Goal: Submit feedback/report problem: Submit feedback/report problem

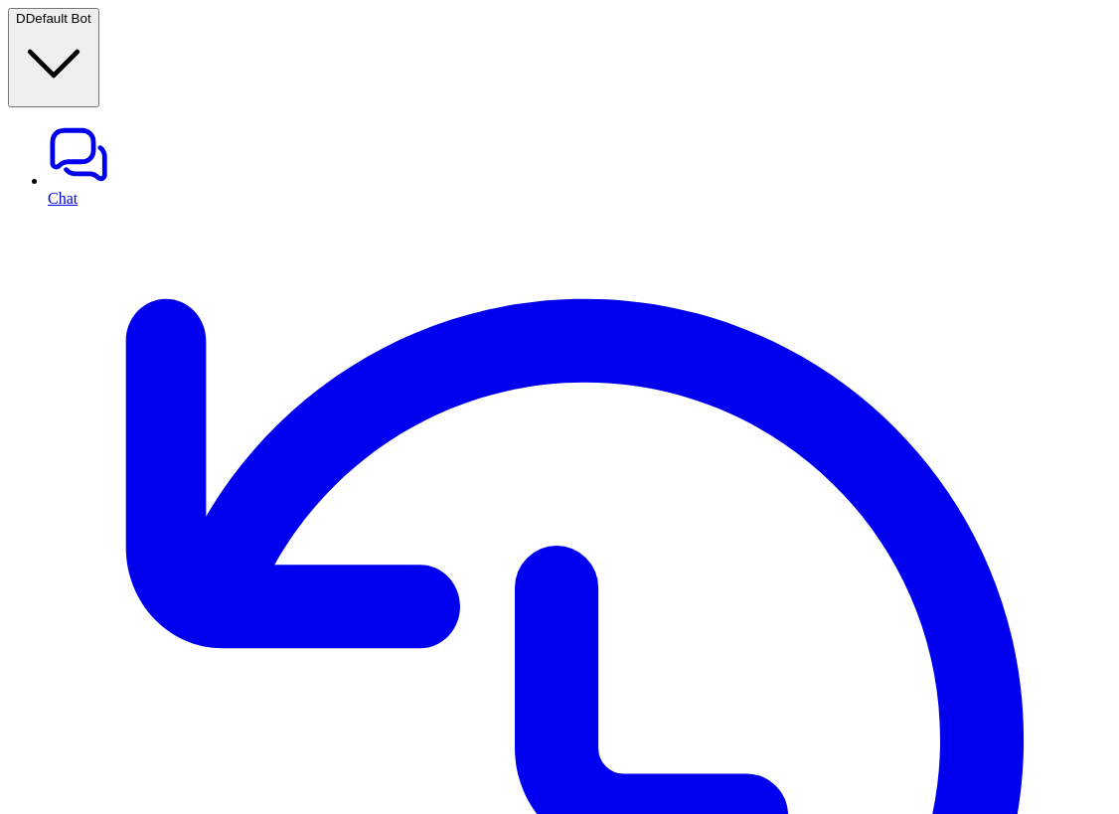
click at [48, 123] on link "Chat" at bounding box center [579, 164] width 1063 height 83
type textarea "**********"
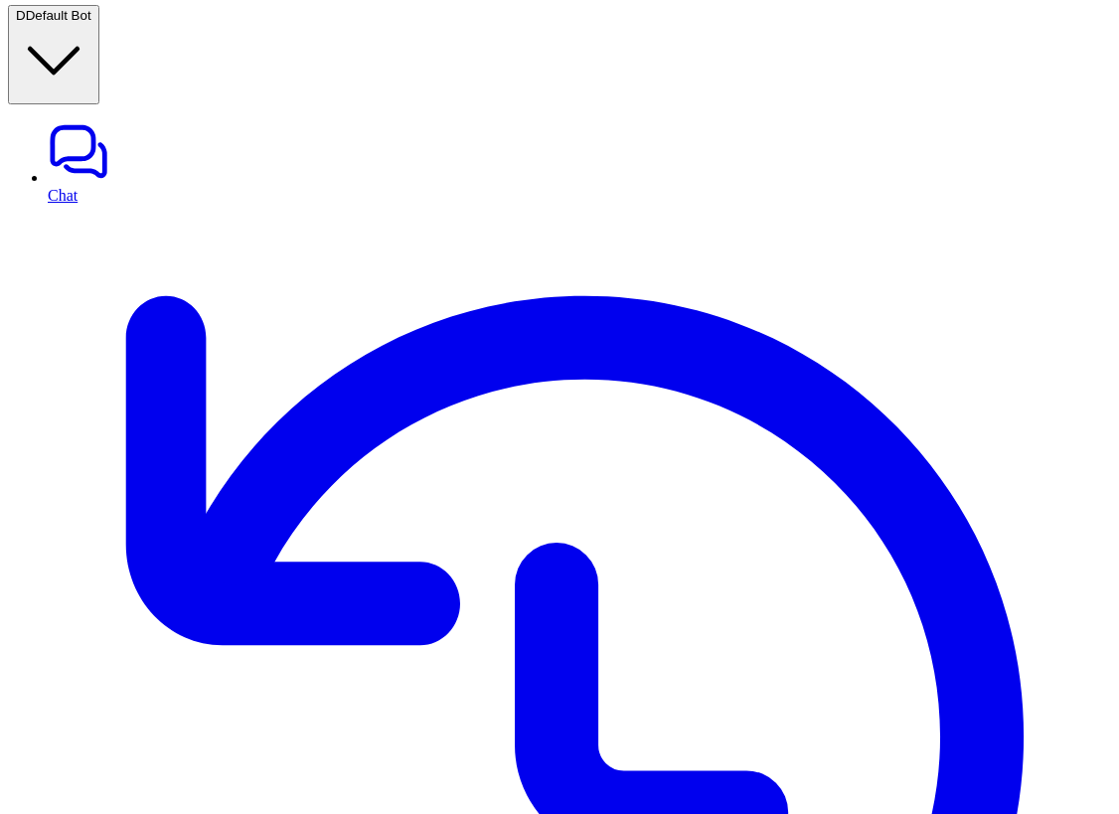
scroll to position [216, 0]
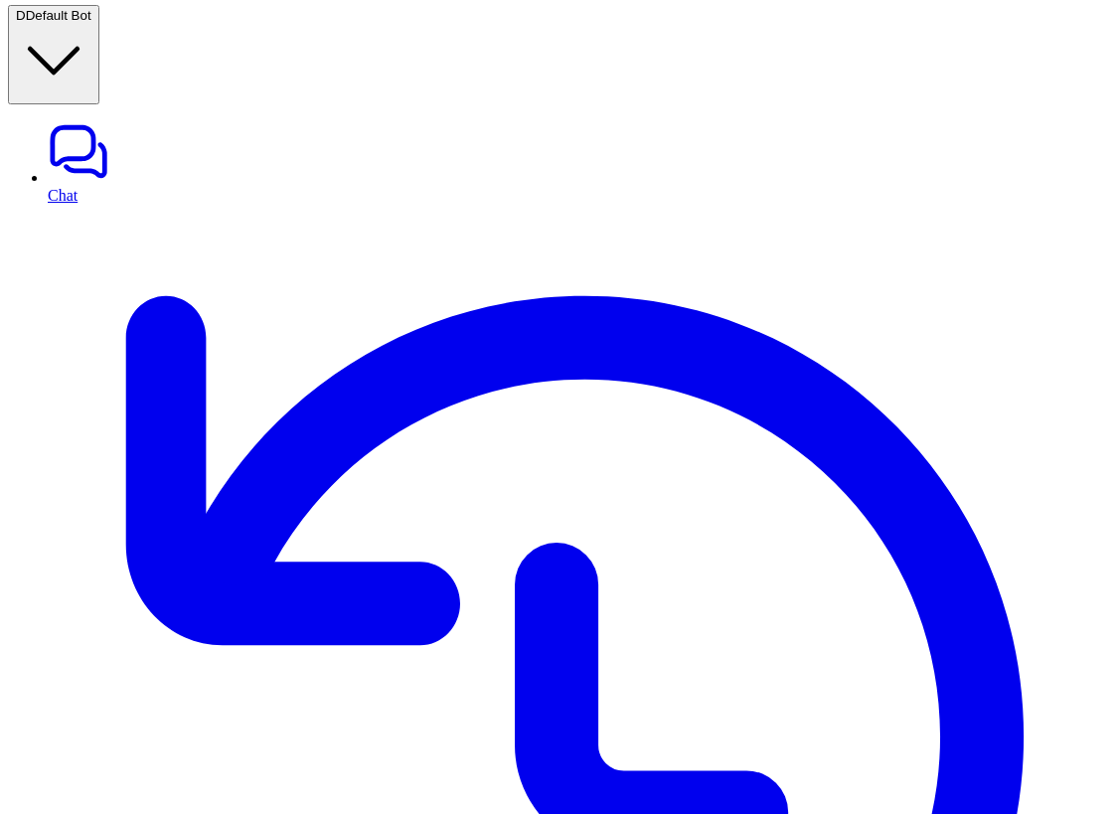
scroll to position [1996, 0]
click at [141, 120] on link "Chat" at bounding box center [579, 161] width 1063 height 83
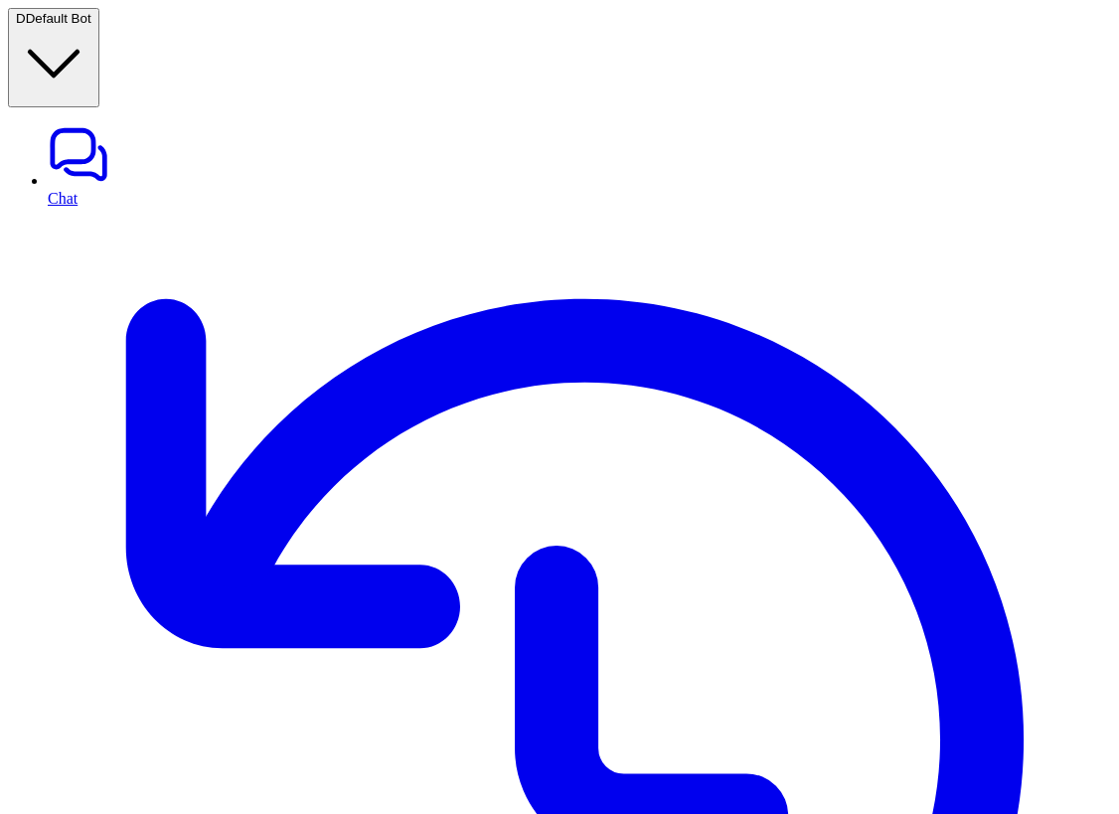
type textarea "**********"
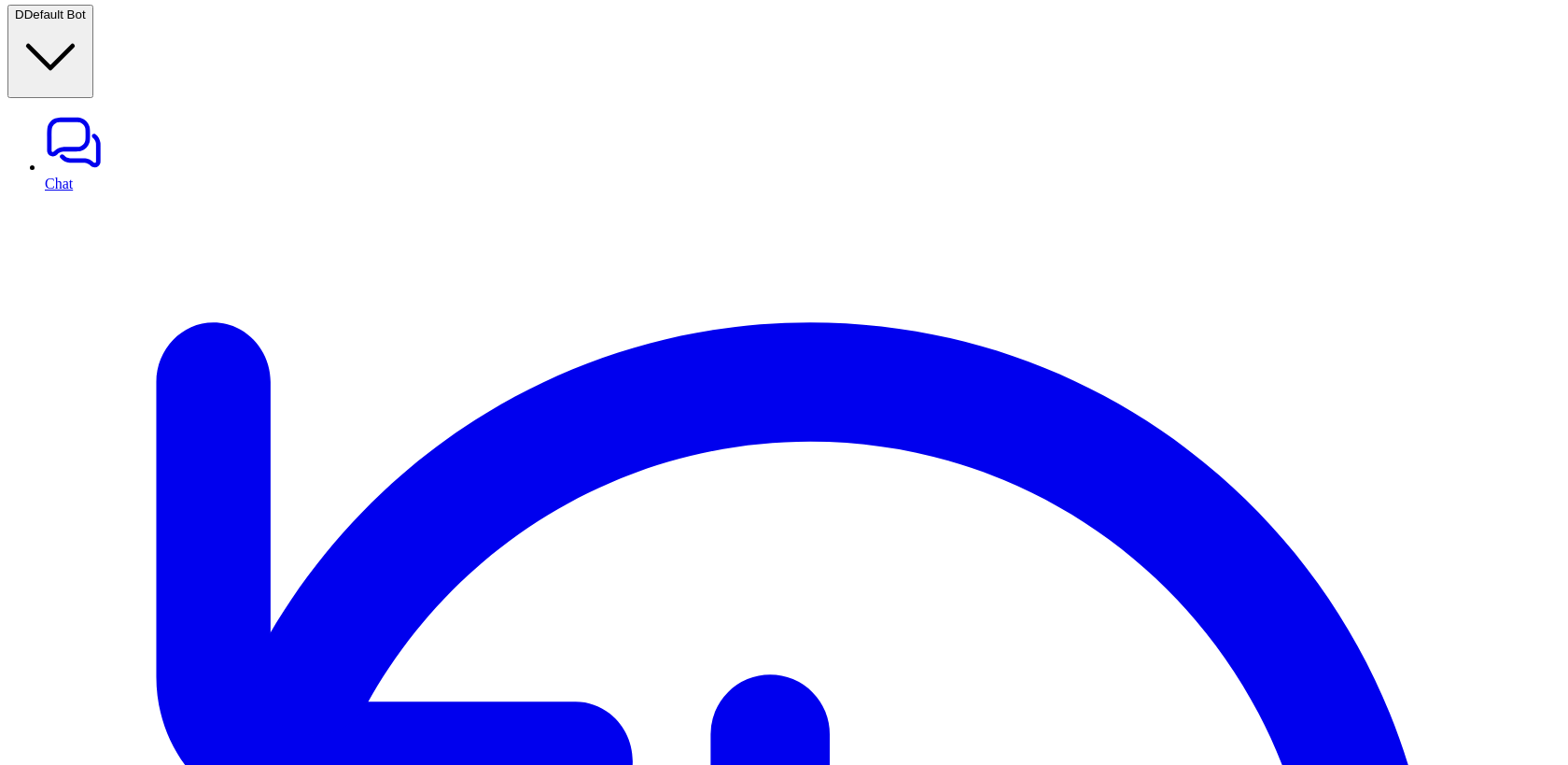
scroll to position [3236, 0]
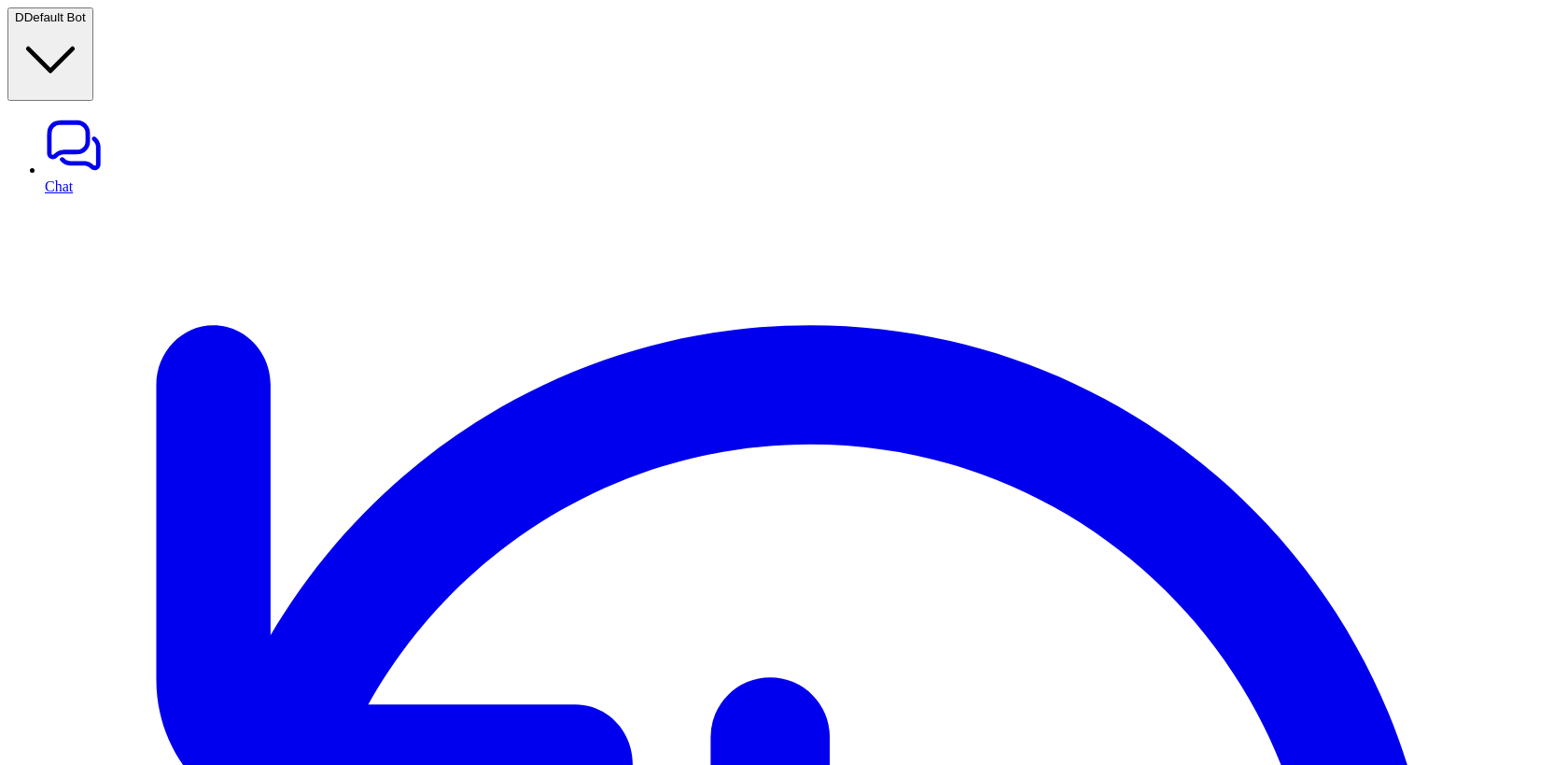
scroll to position [3, 0]
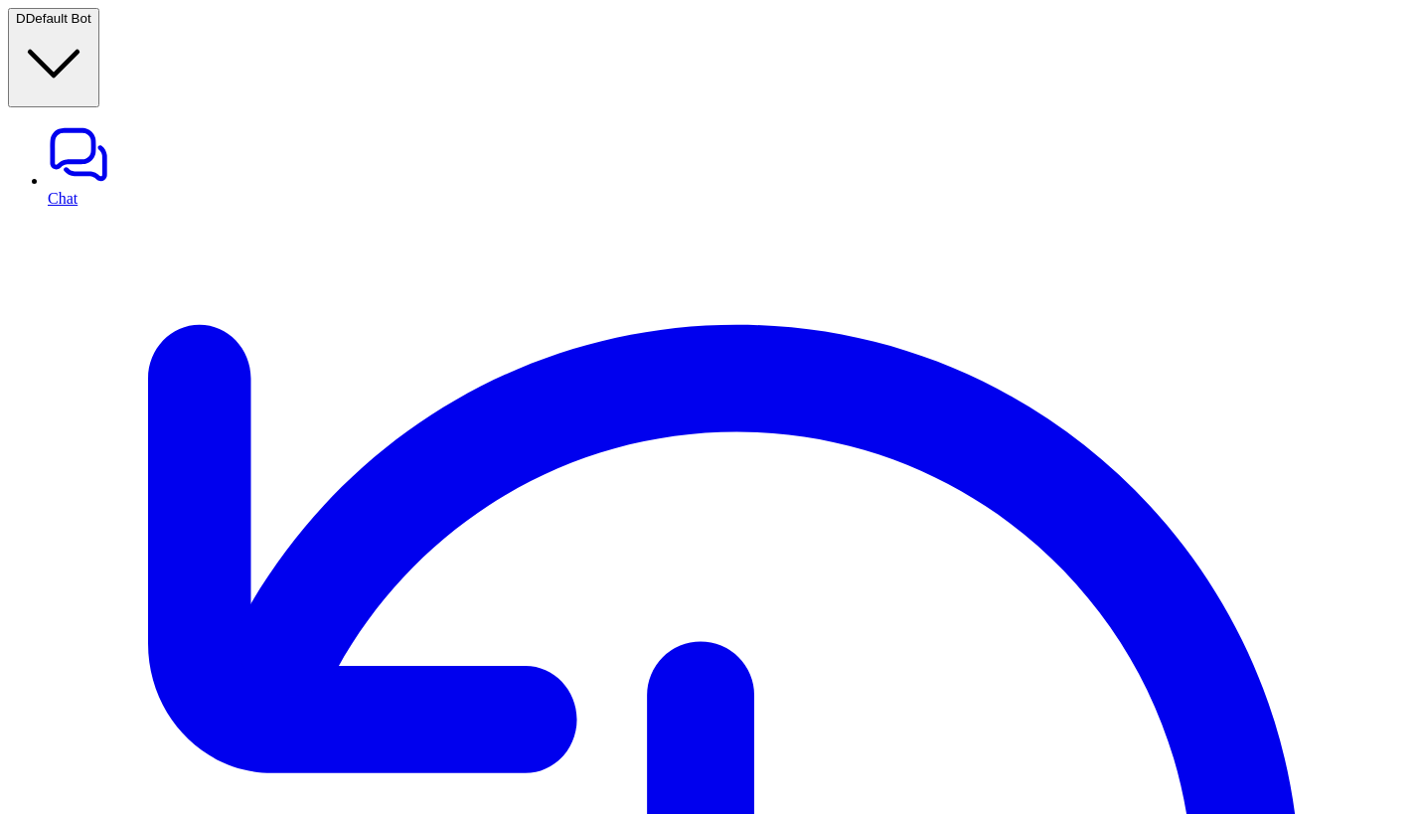
scroll to position [3, 0]
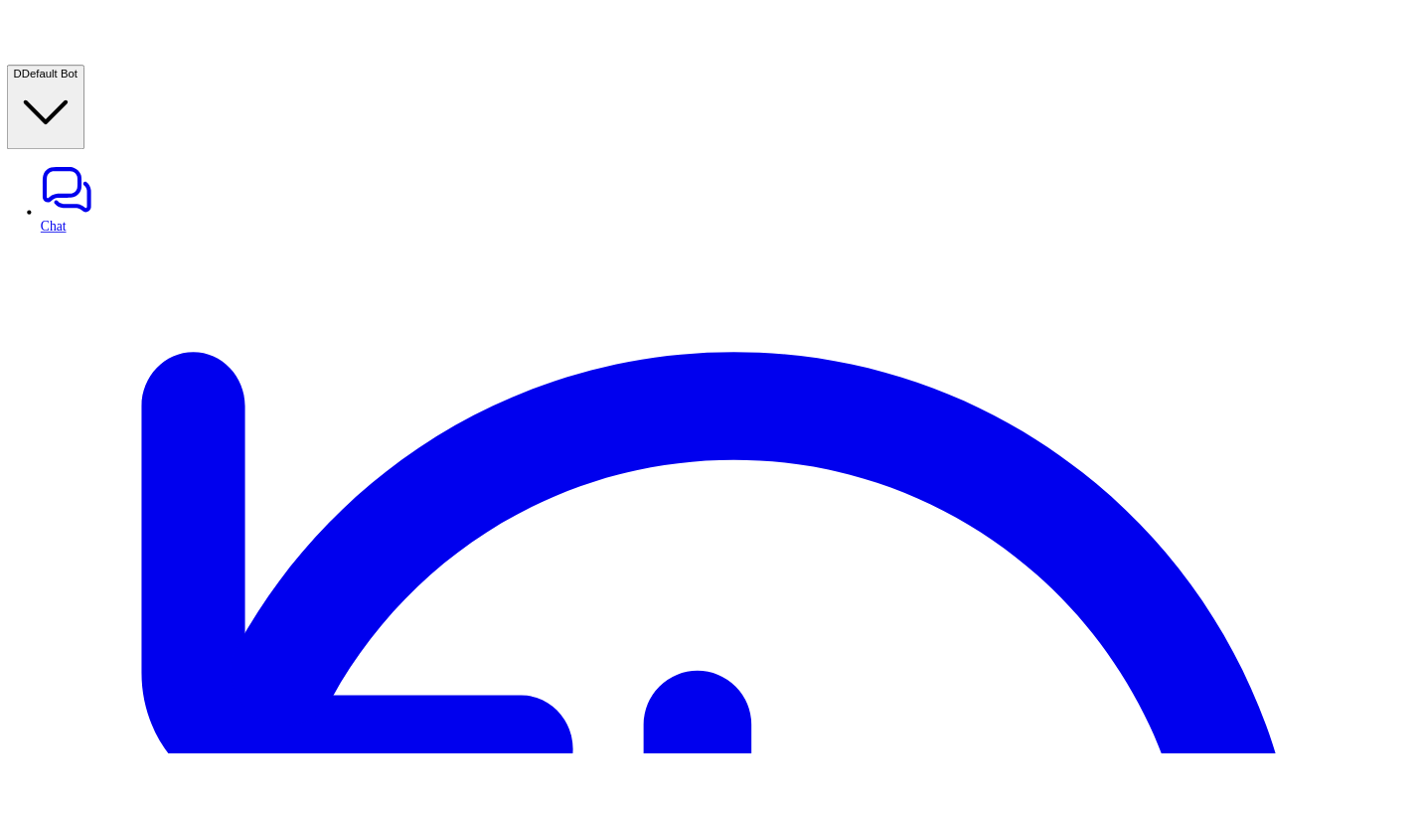
scroll to position [3443, 0]
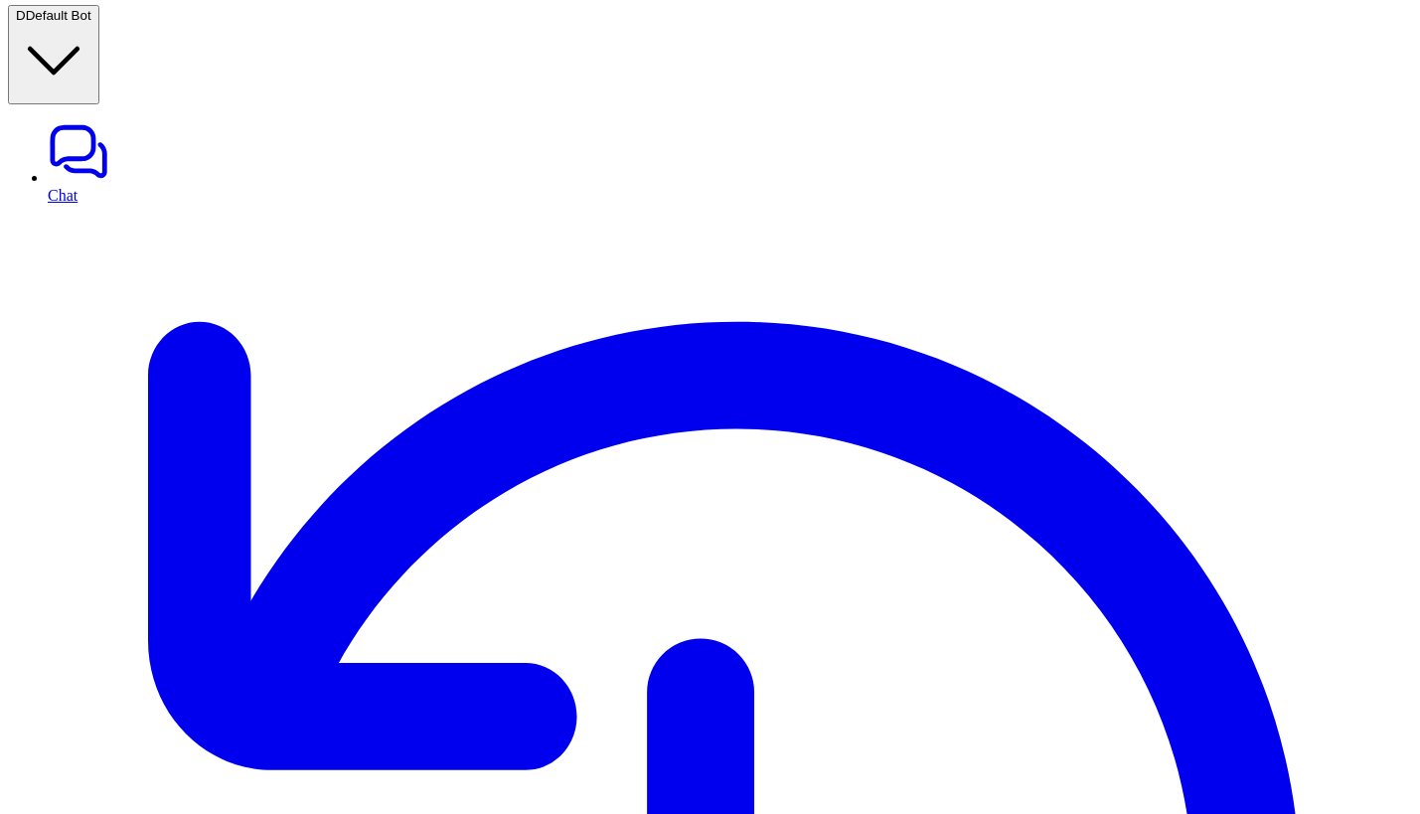
scroll to position [0, 557]
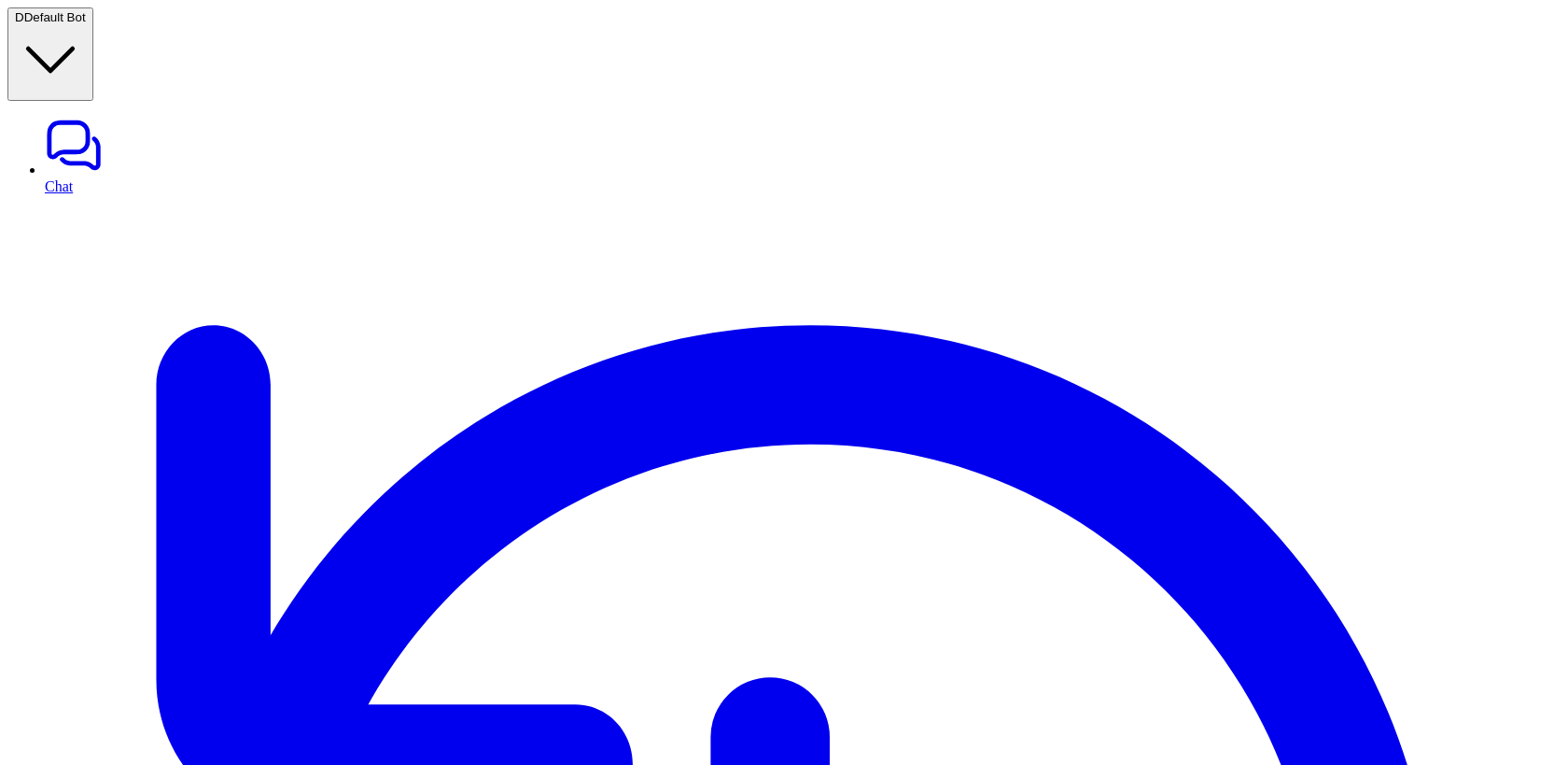
scroll to position [3, 0]
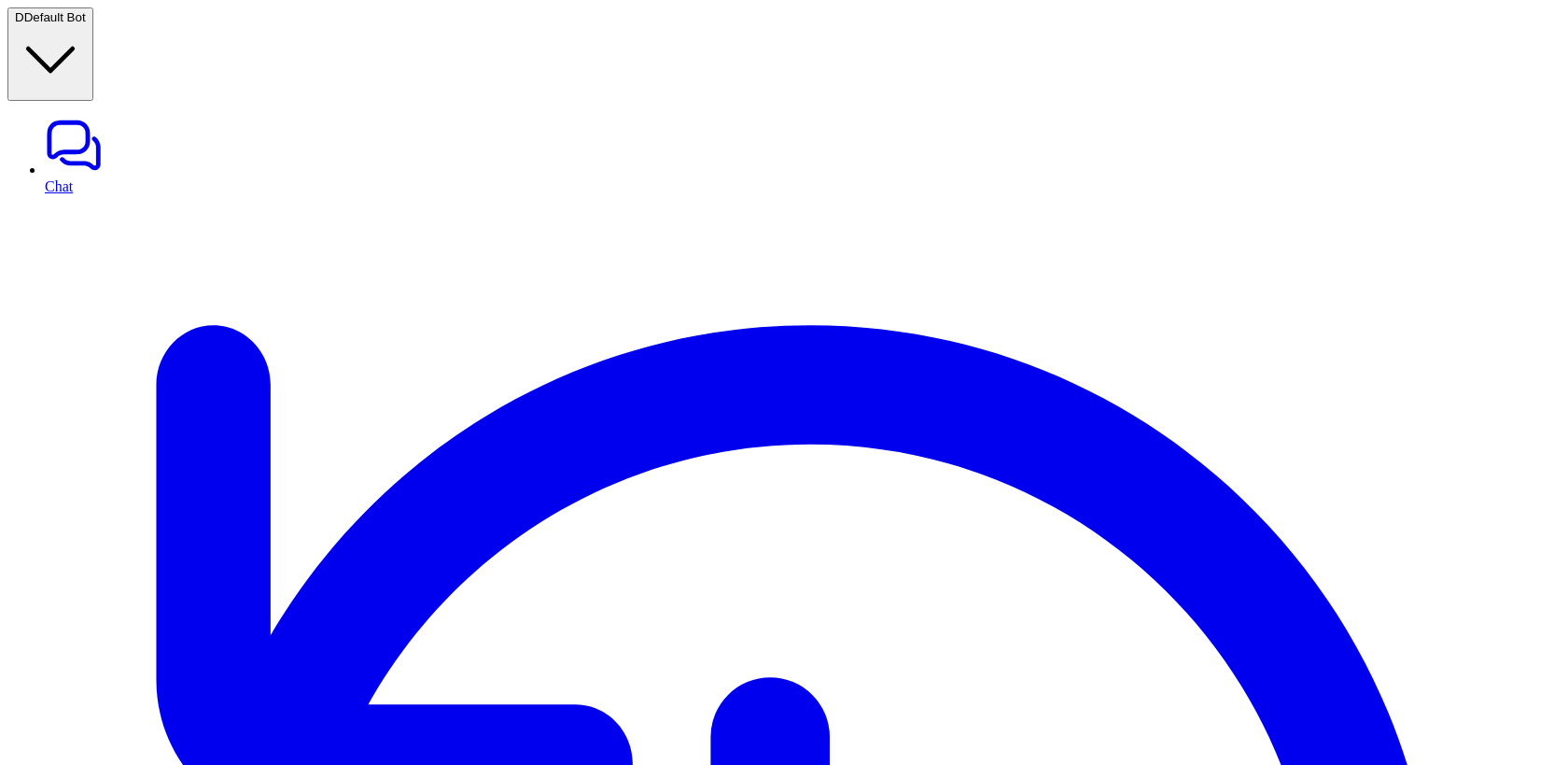
scroll to position [3236, 17]
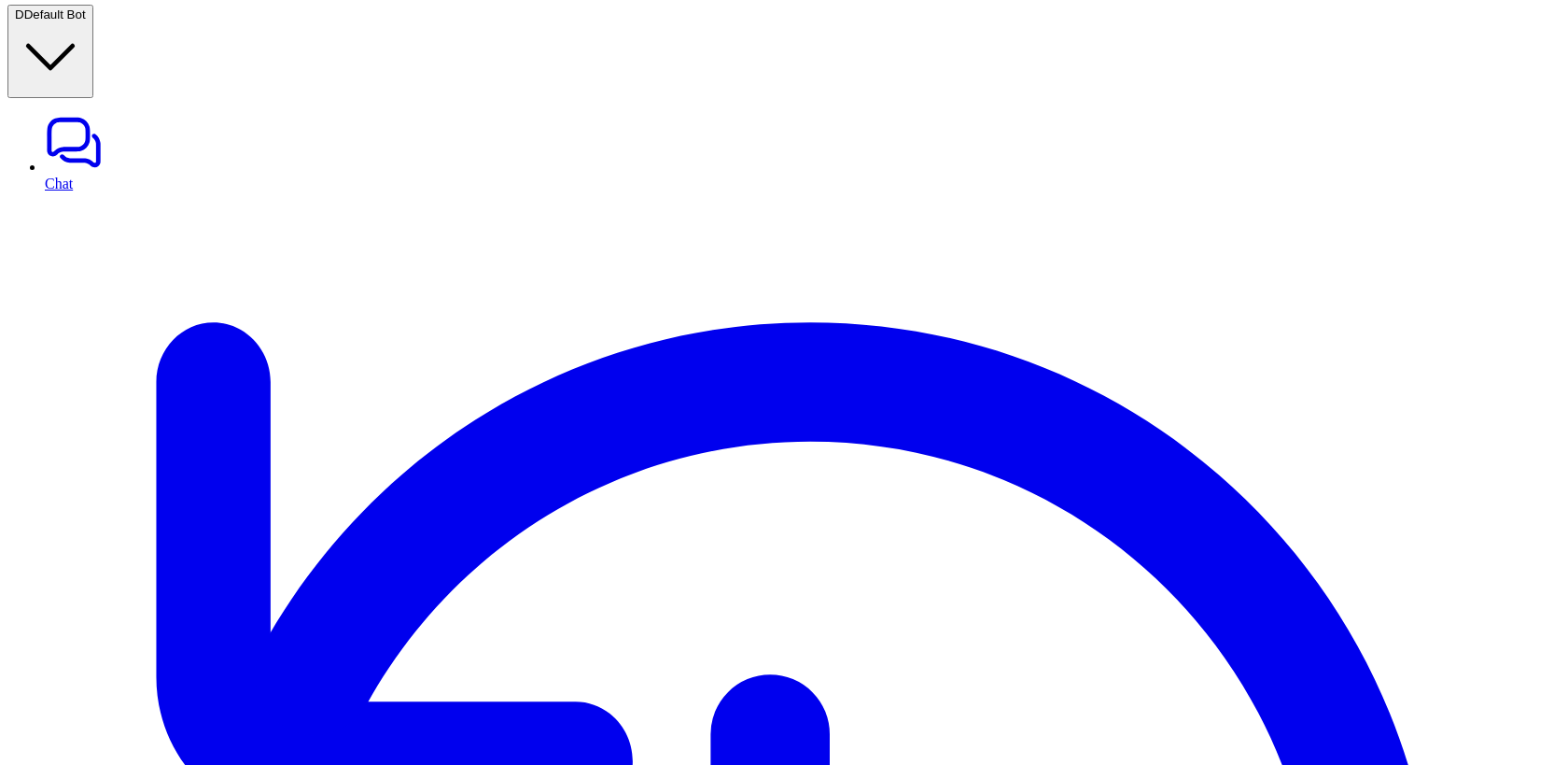
scroll to position [3236, 289]
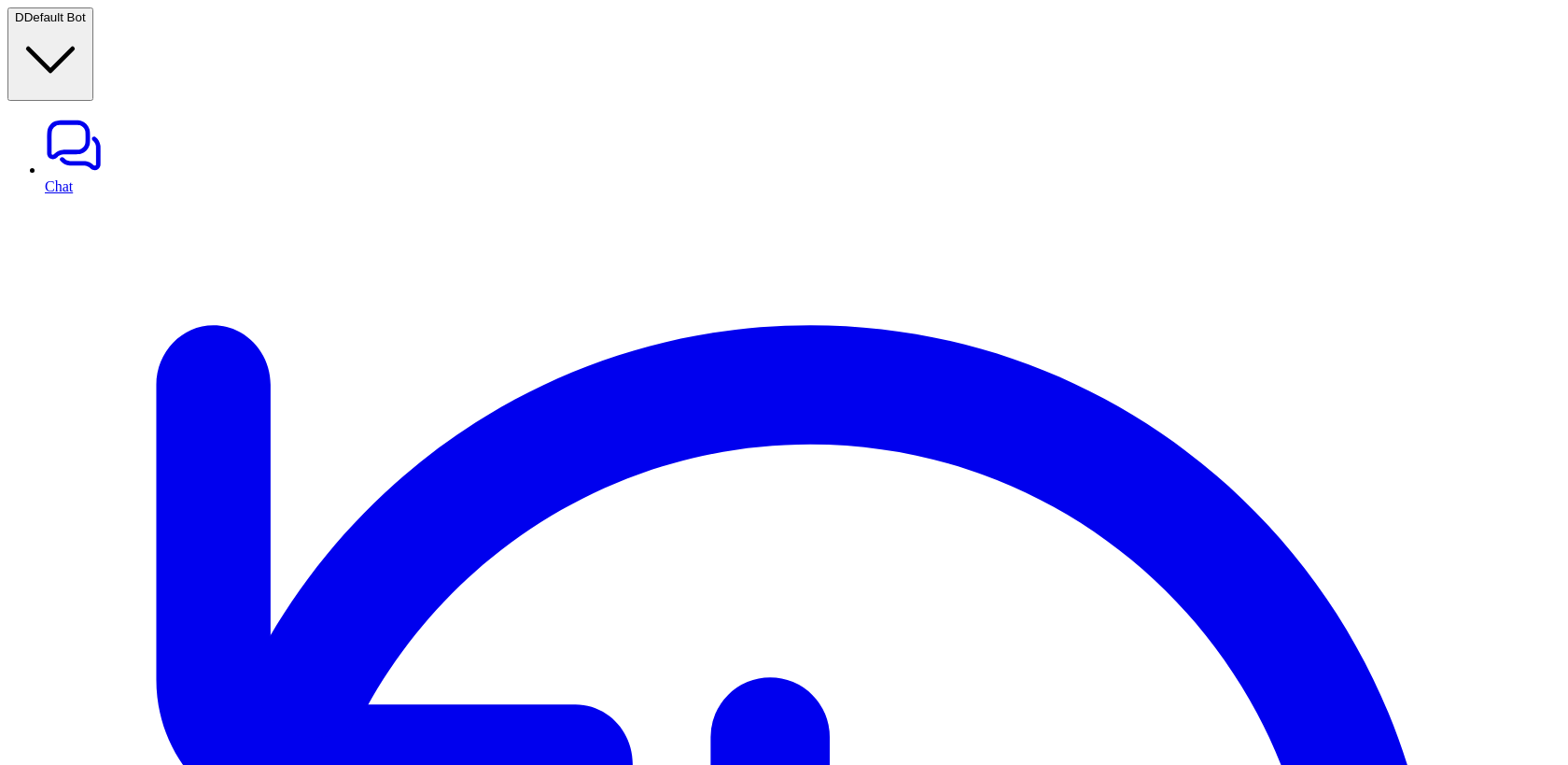
scroll to position [1786, 0]
drag, startPoint x: 1436, startPoint y: 477, endPoint x: 1335, endPoint y: 452, distance: 104.0
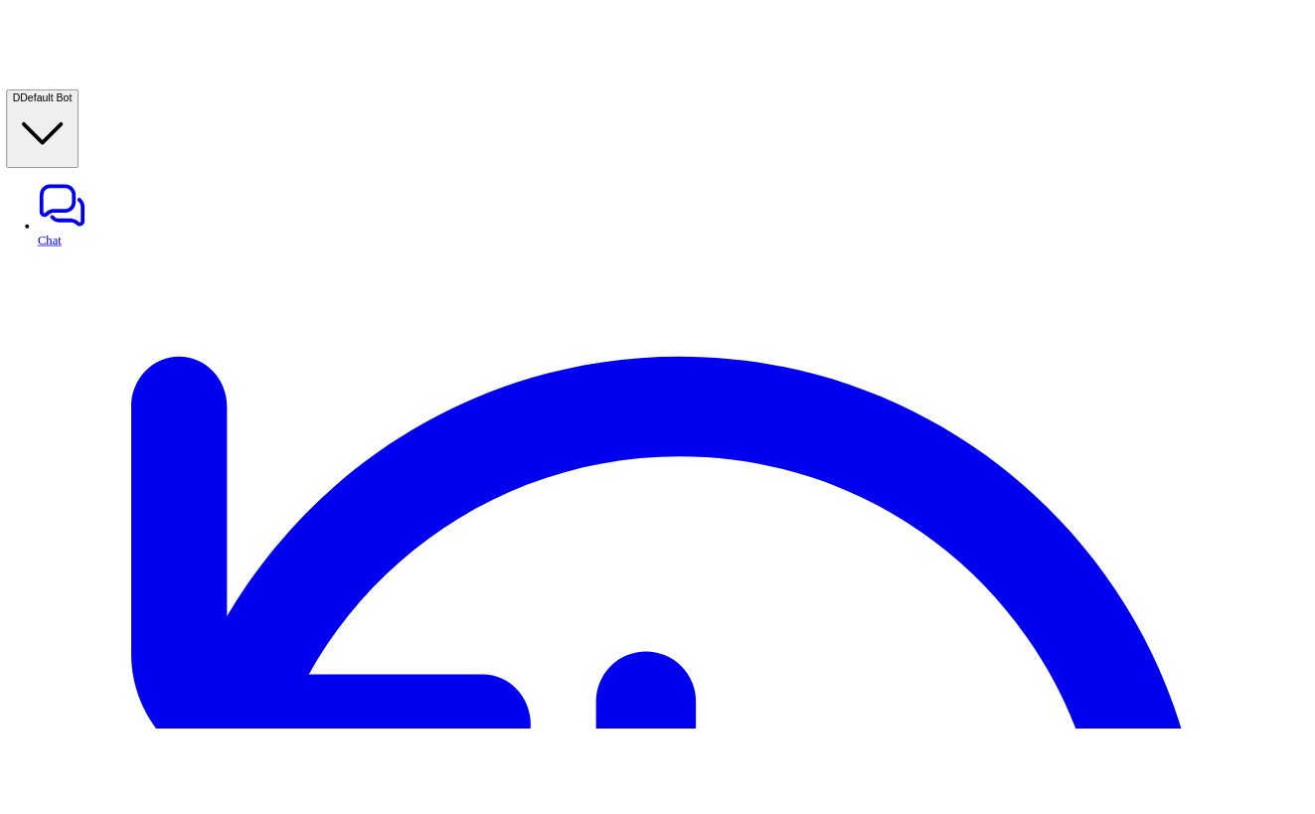
scroll to position [3286, 0]
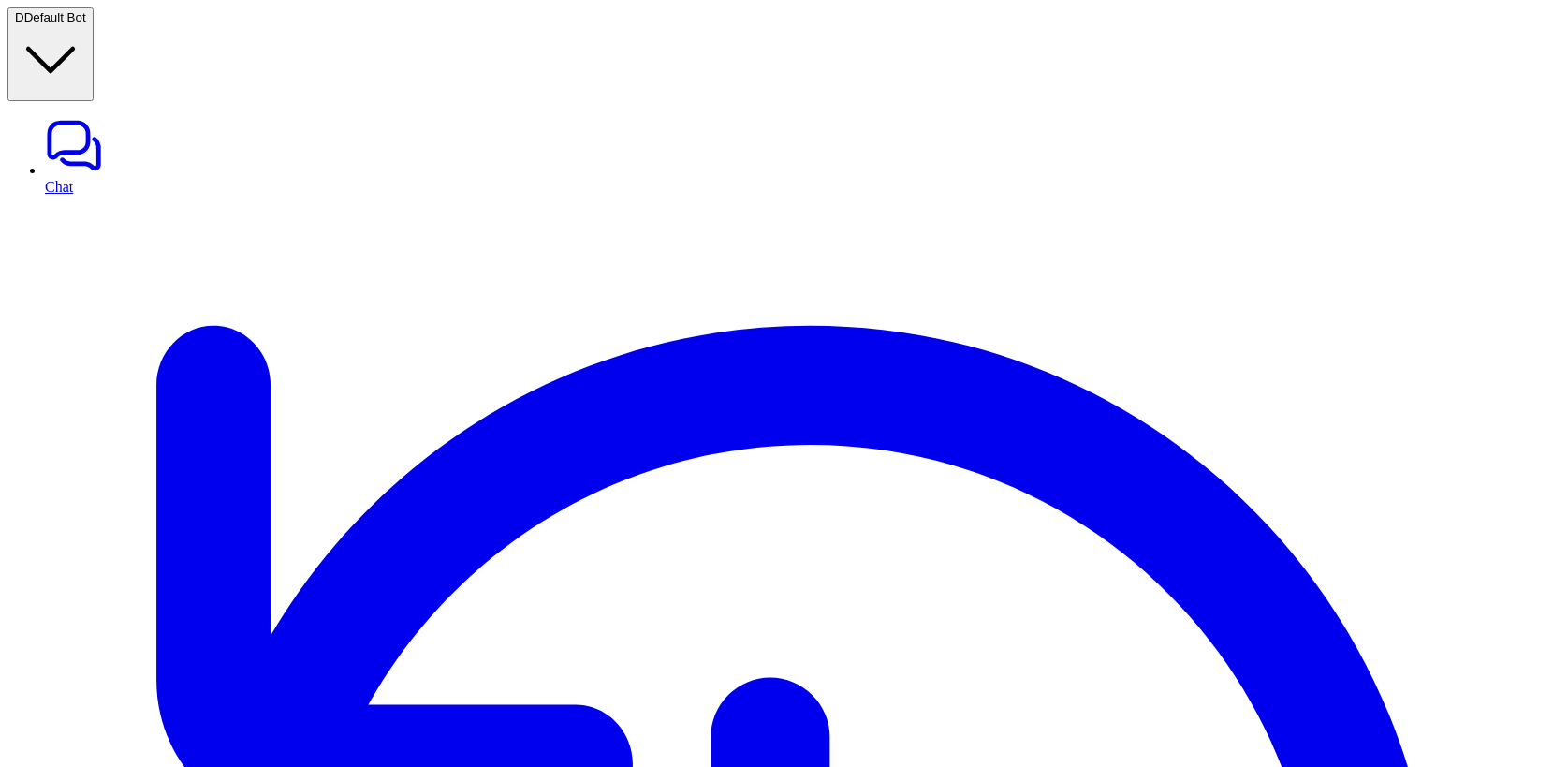
scroll to position [3244, 0]
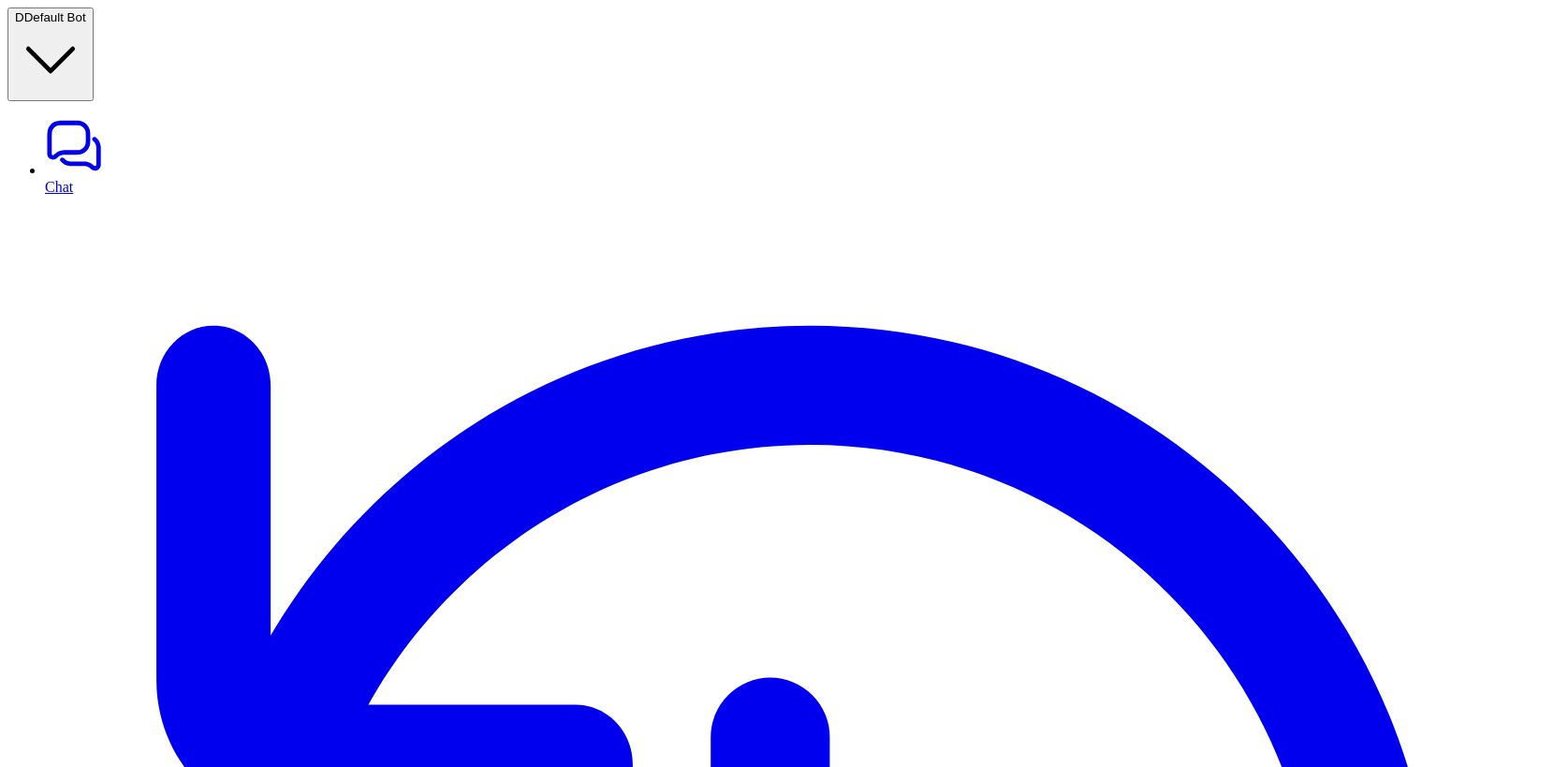
scroll to position [3244, 0]
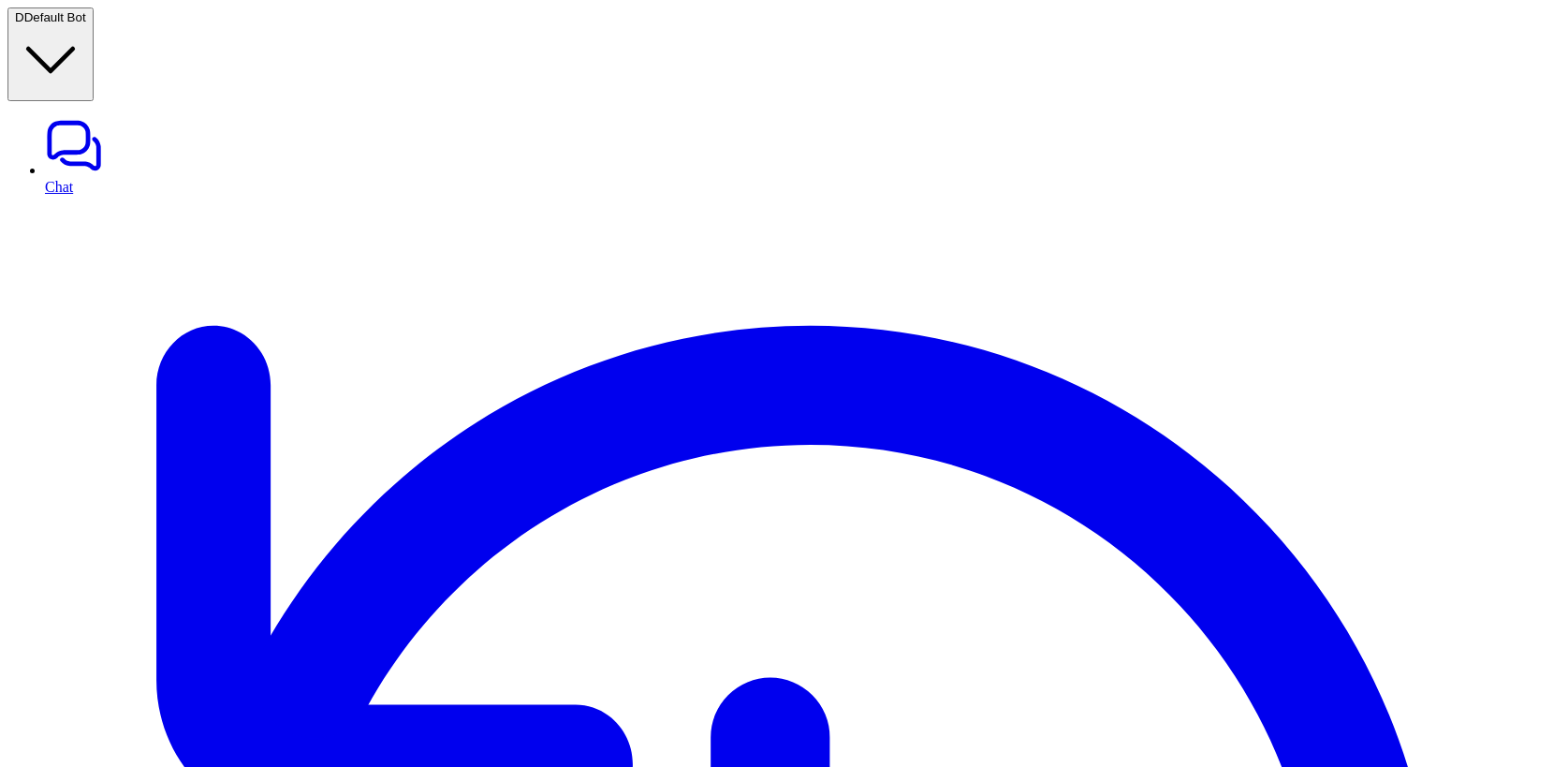
scroll to position [3244, 0]
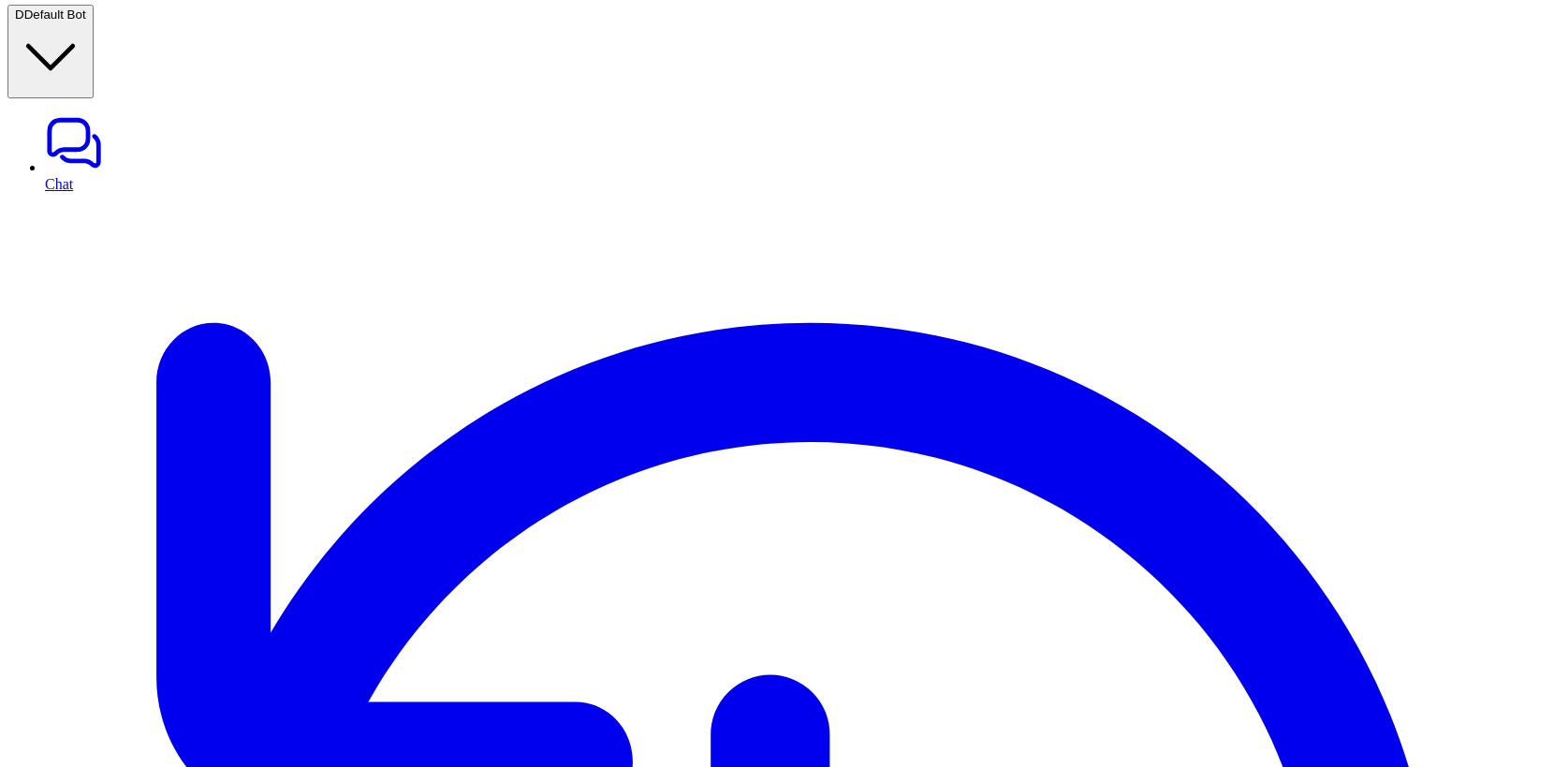
scroll to position [0, 305]
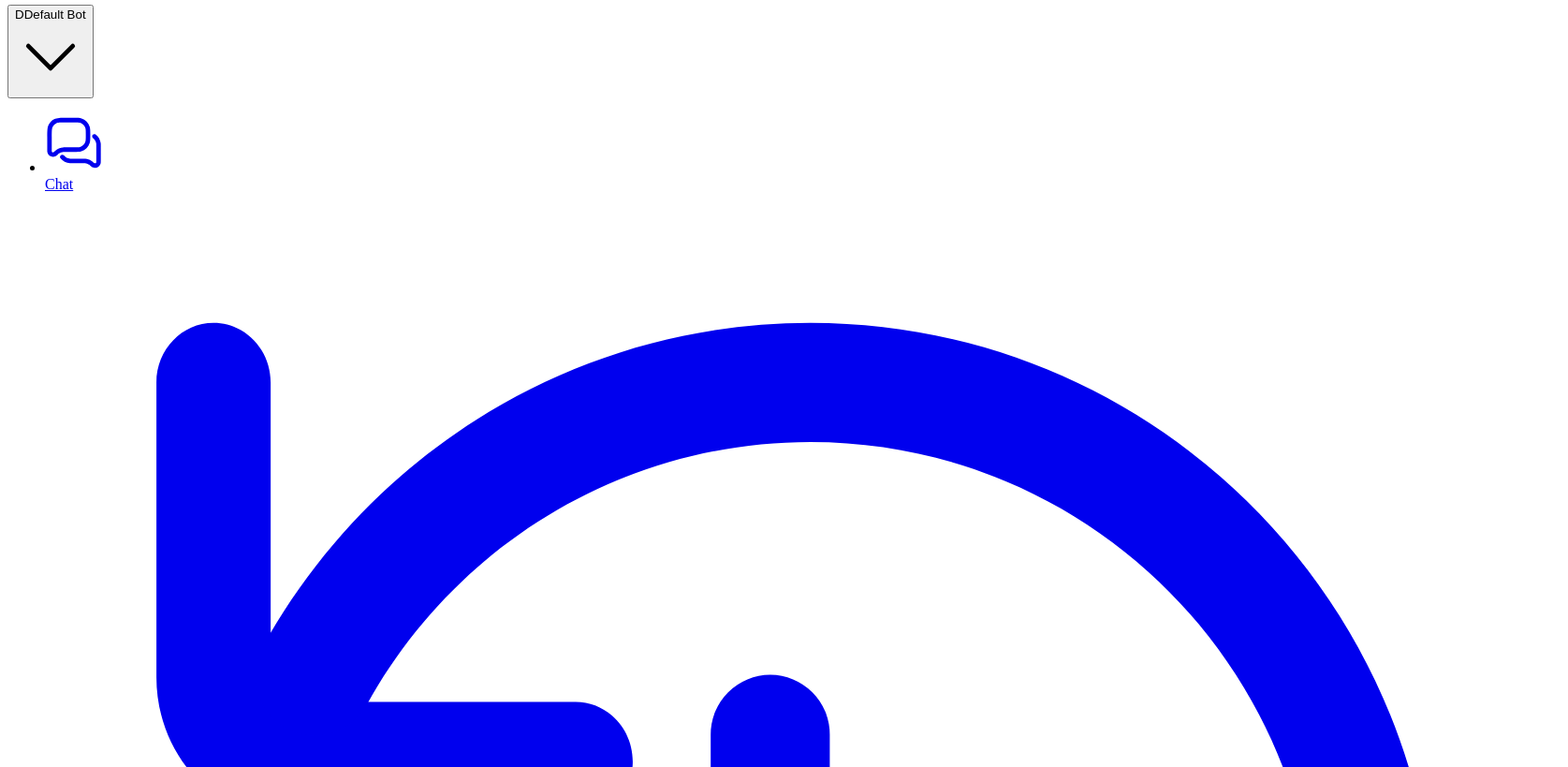
drag, startPoint x: 604, startPoint y: 107, endPoint x: 629, endPoint y: 110, distance: 25.2
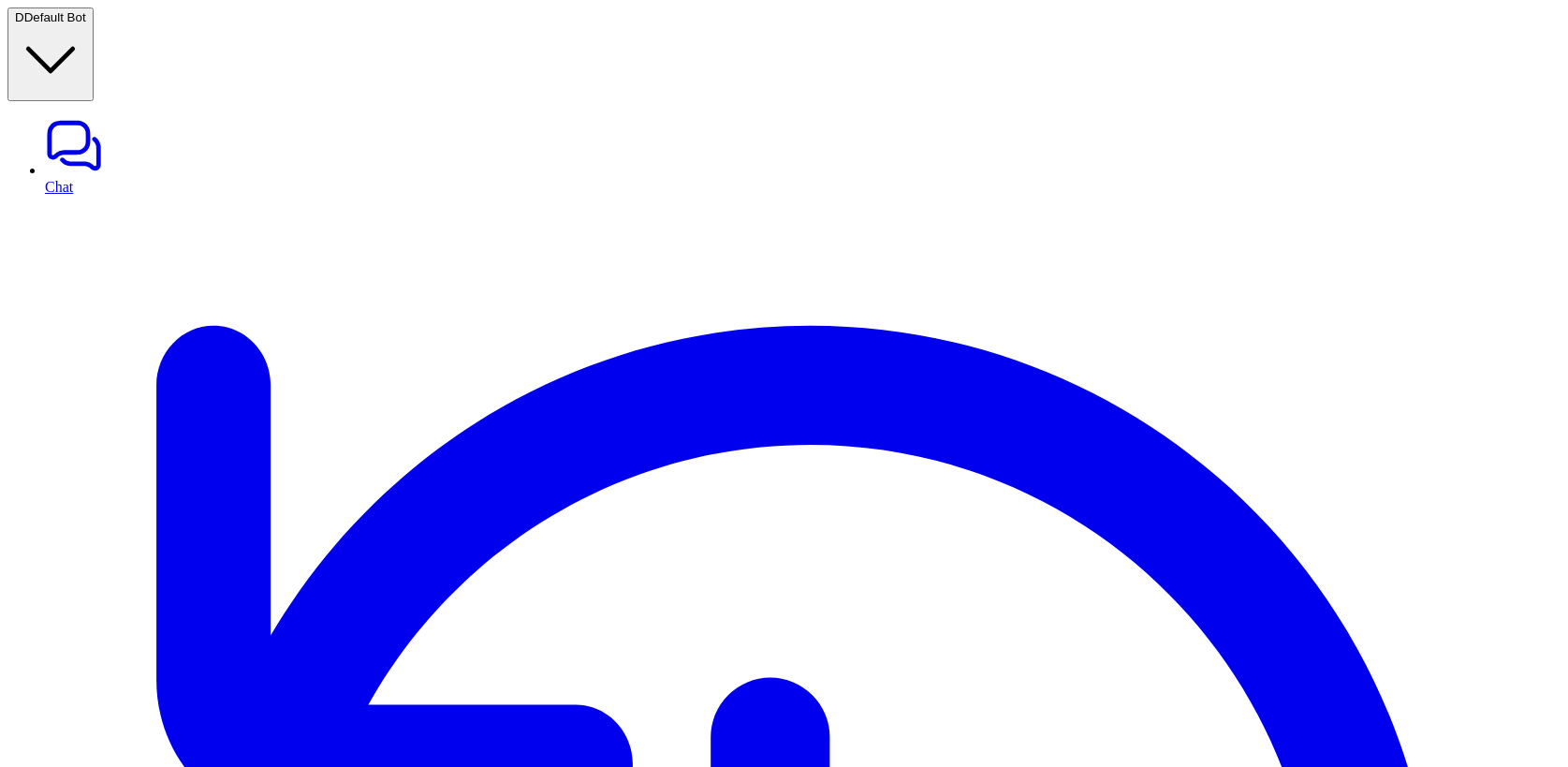
scroll to position [3090, 35]
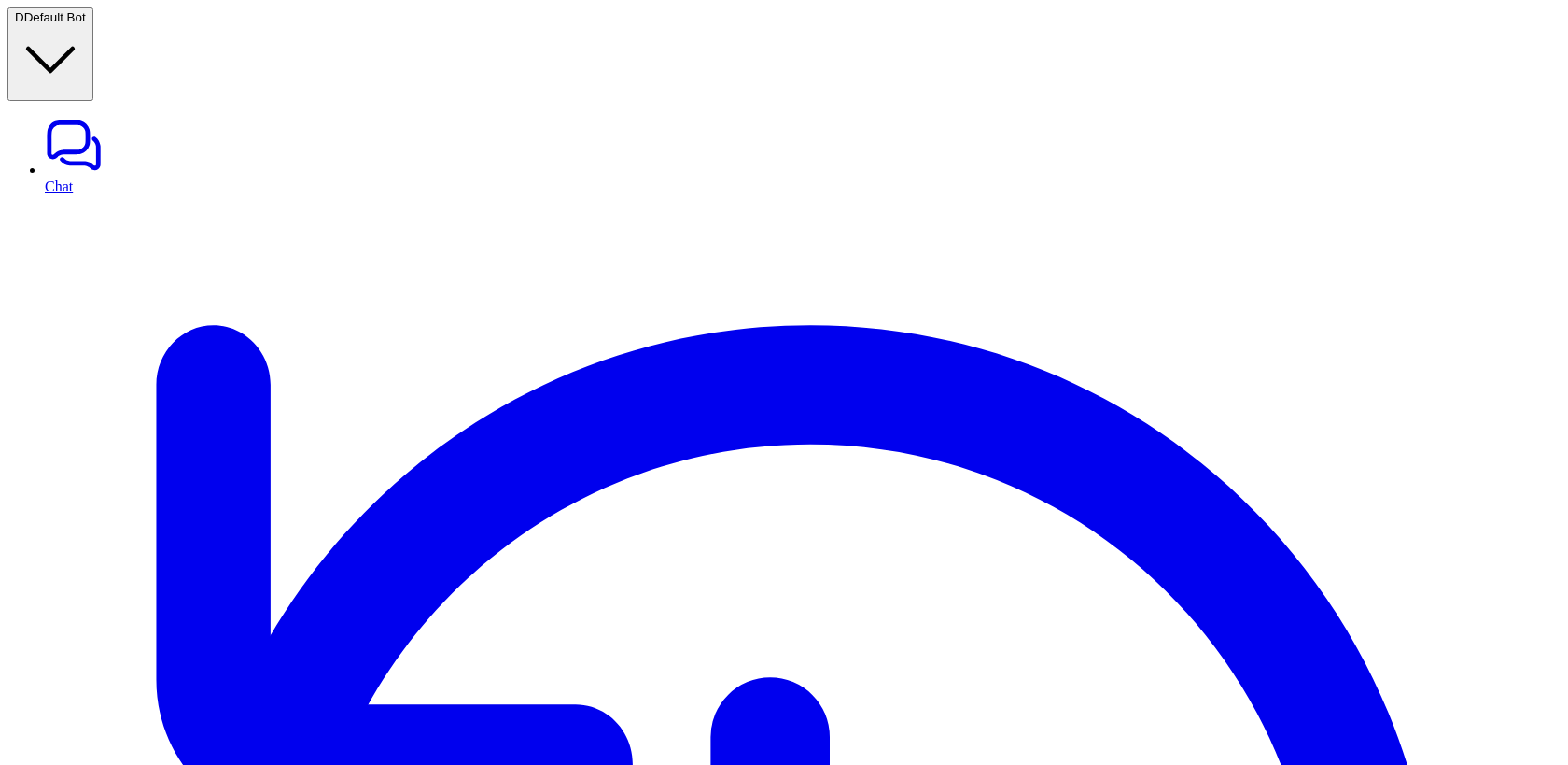
scroll to position [3224, 0]
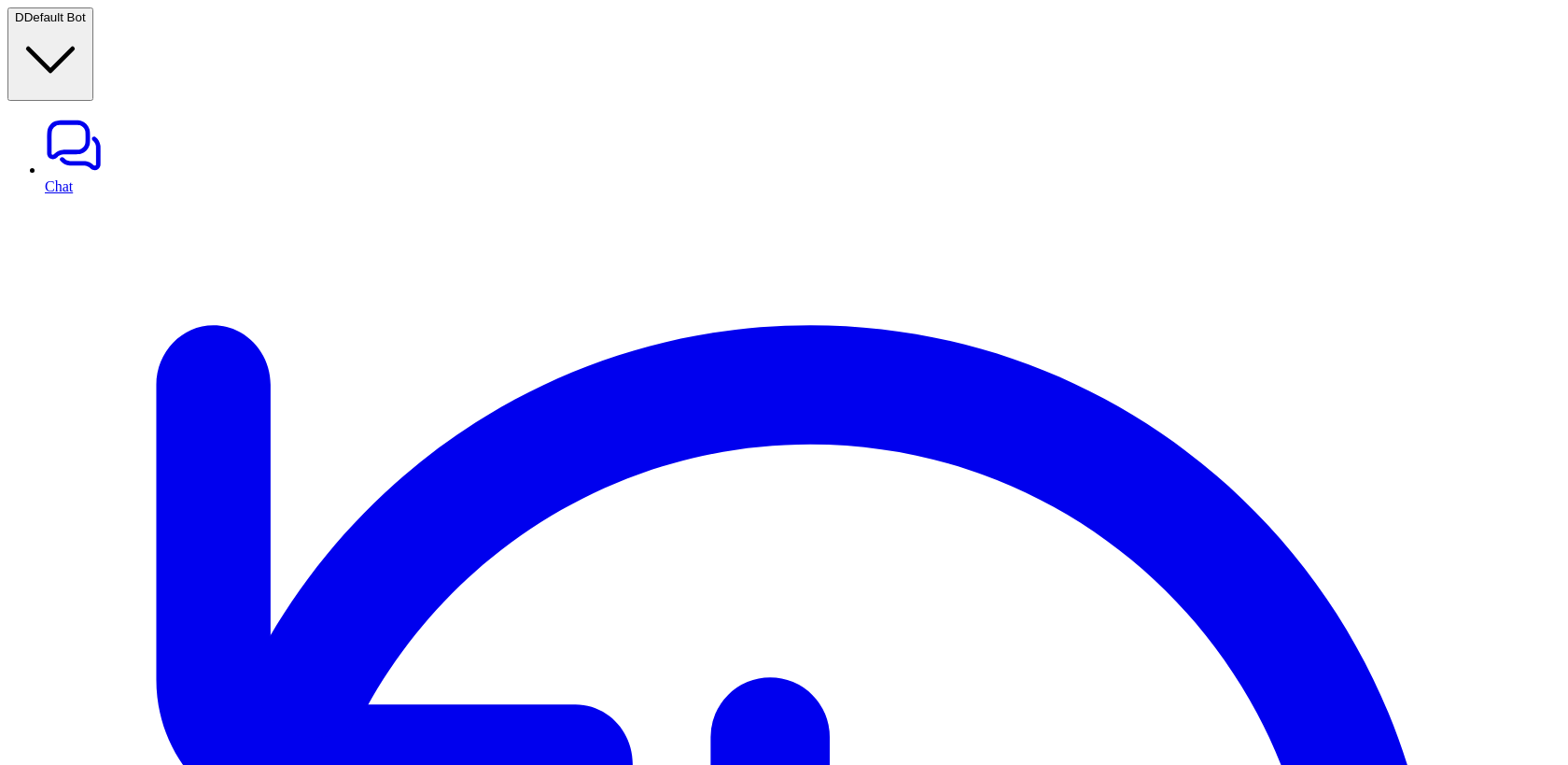
scroll to position [3067, 0]
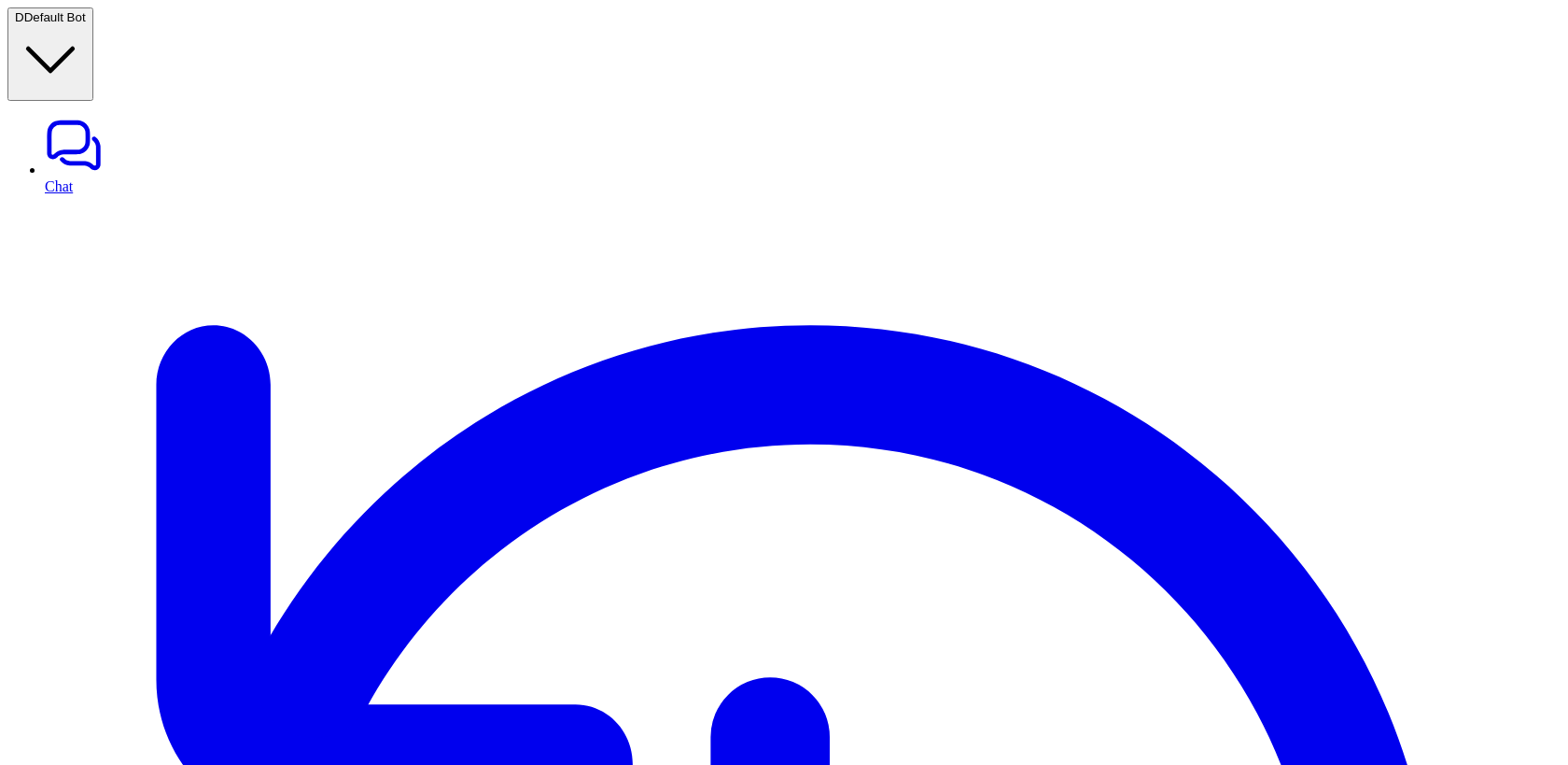
scroll to position [3, 0]
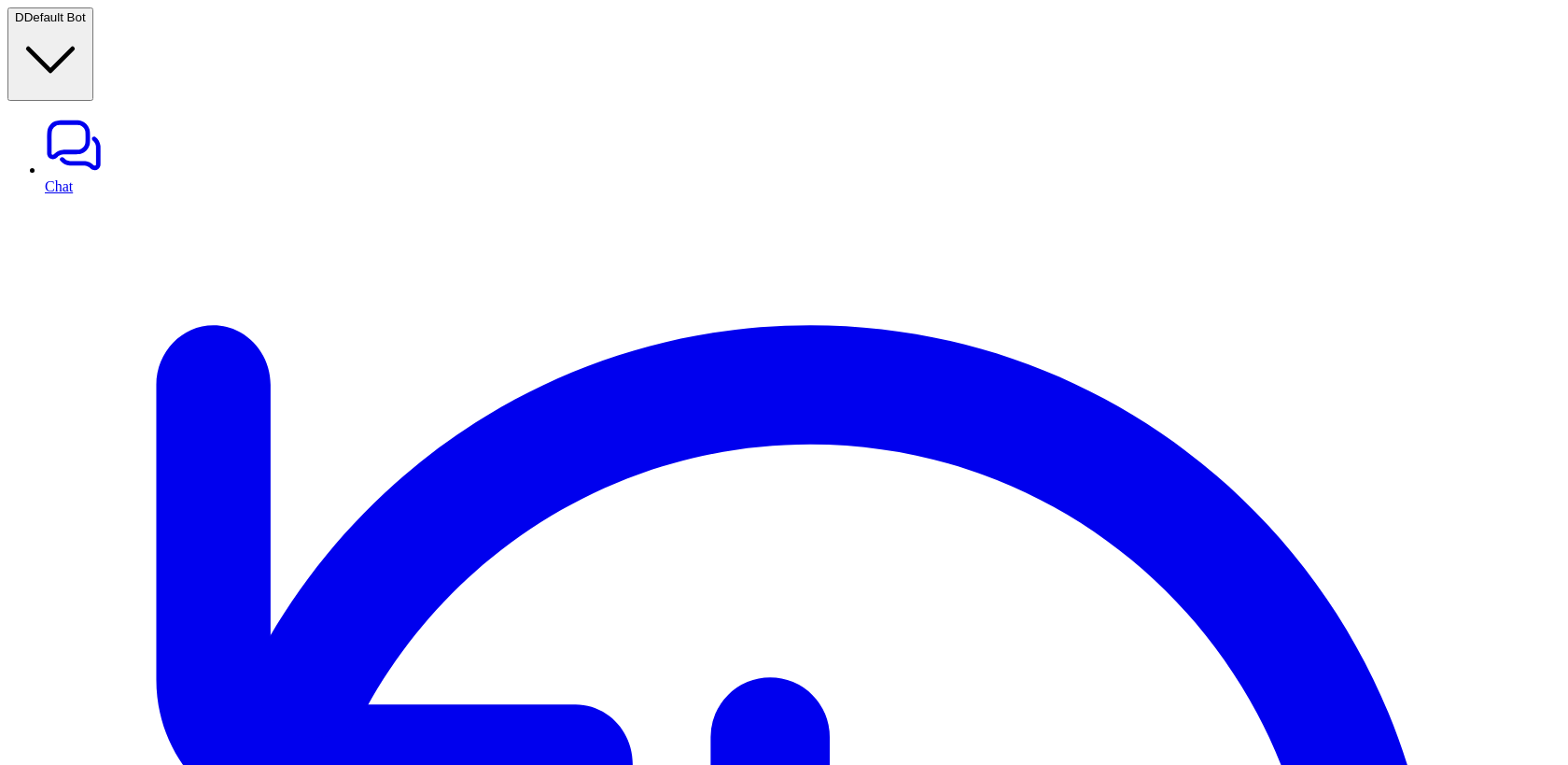
scroll to position [2991, 0]
drag, startPoint x: 602, startPoint y: 124, endPoint x: 659, endPoint y: 125, distance: 57.0
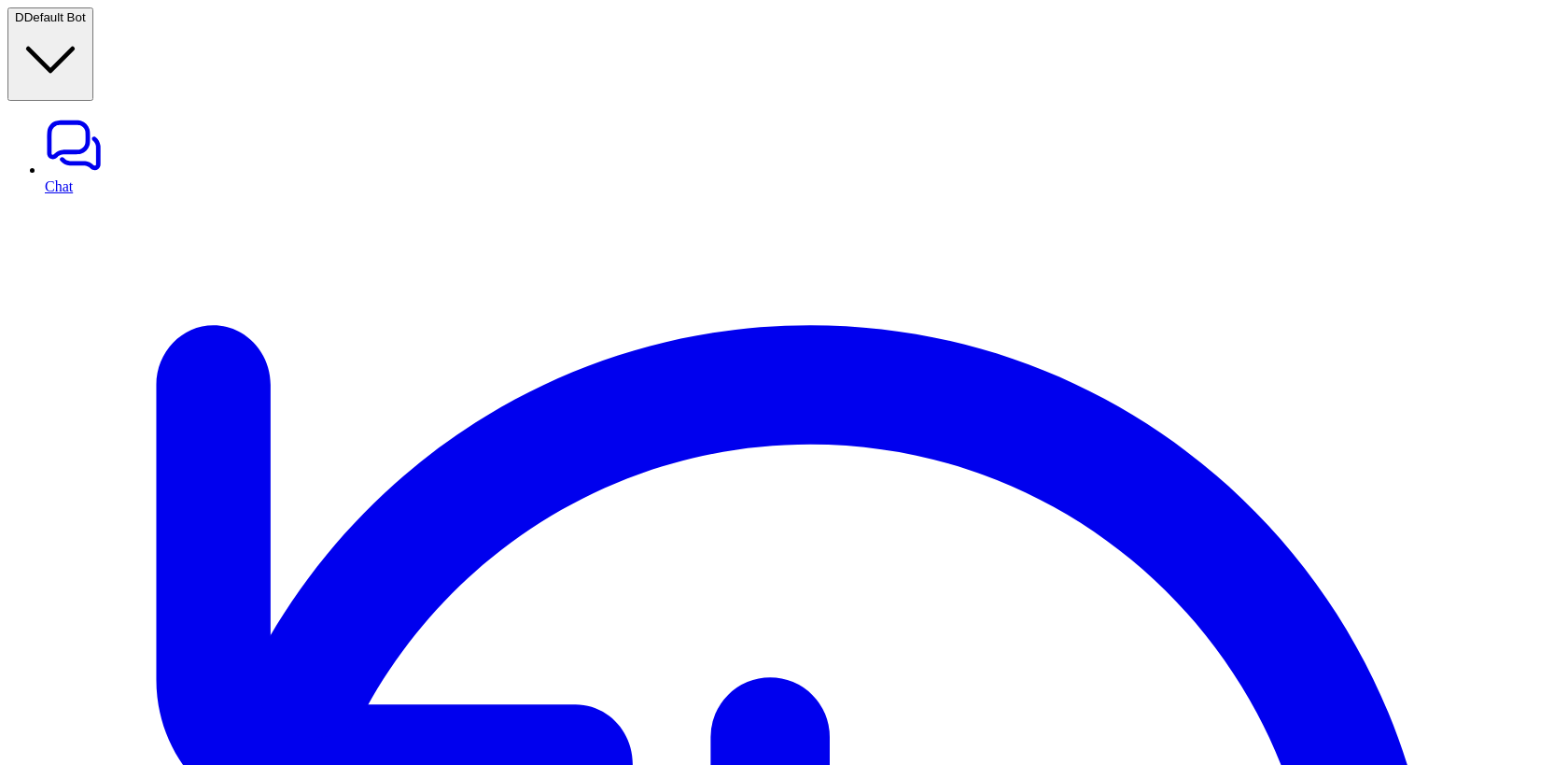
scroll to position [3235, 0]
drag, startPoint x: 601, startPoint y: 109, endPoint x: 663, endPoint y: 115, distance: 62.3
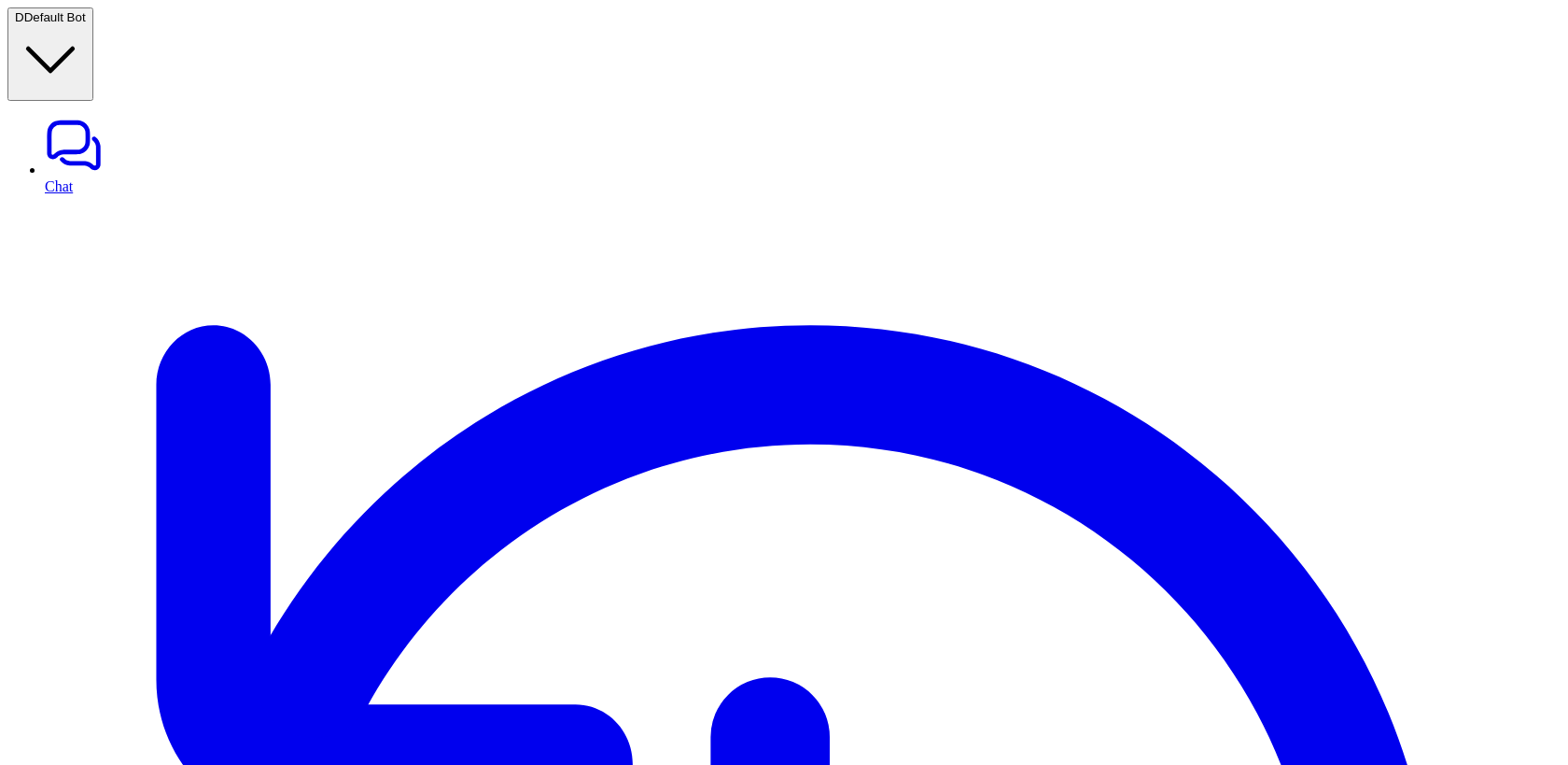
drag, startPoint x: 602, startPoint y: 102, endPoint x: 852, endPoint y: 110, distance: 250.1
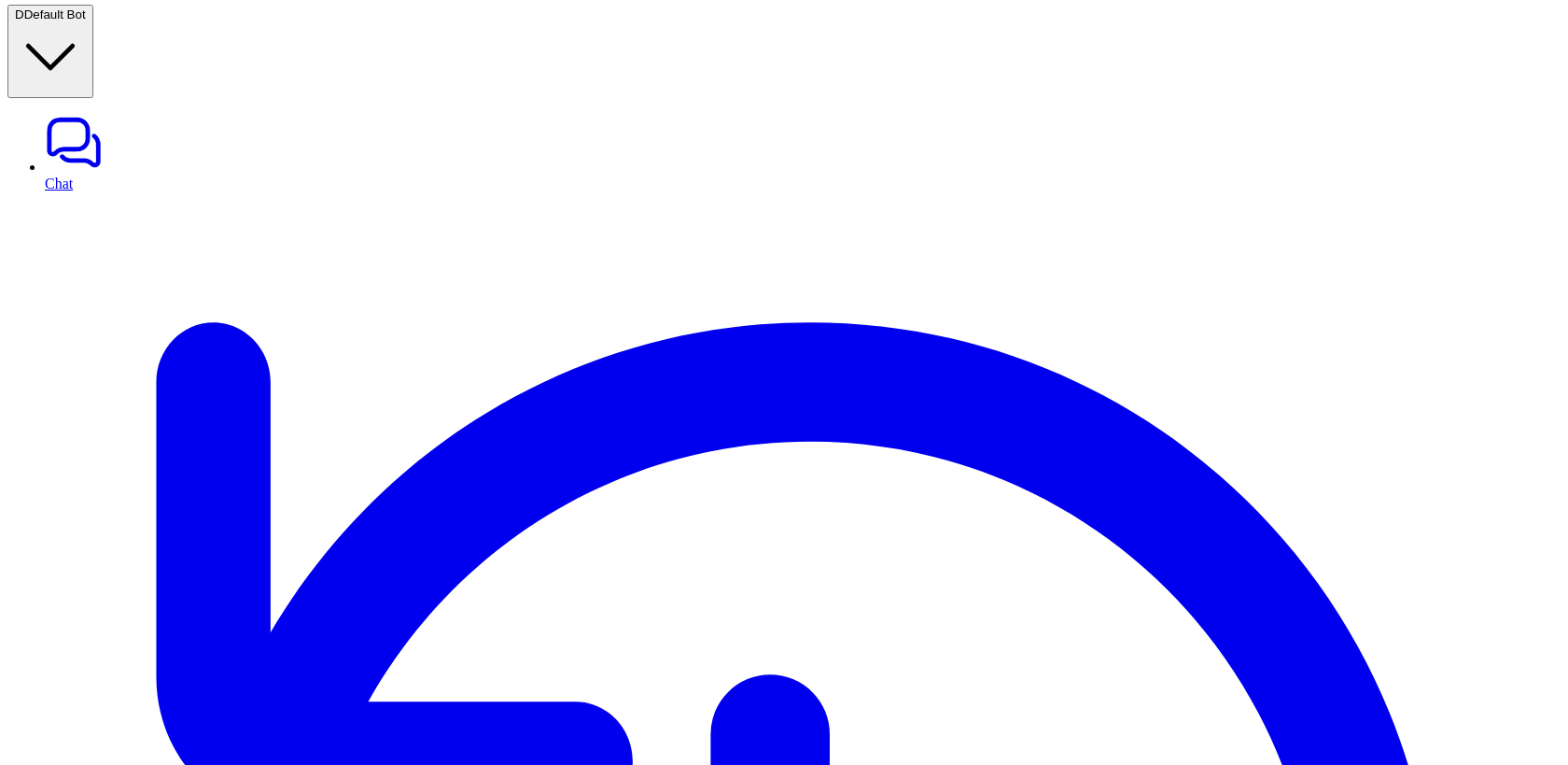
drag, startPoint x: 602, startPoint y: 102, endPoint x: 790, endPoint y: 102, distance: 188.0
drag, startPoint x: 602, startPoint y: 109, endPoint x: 797, endPoint y: 111, distance: 195.0
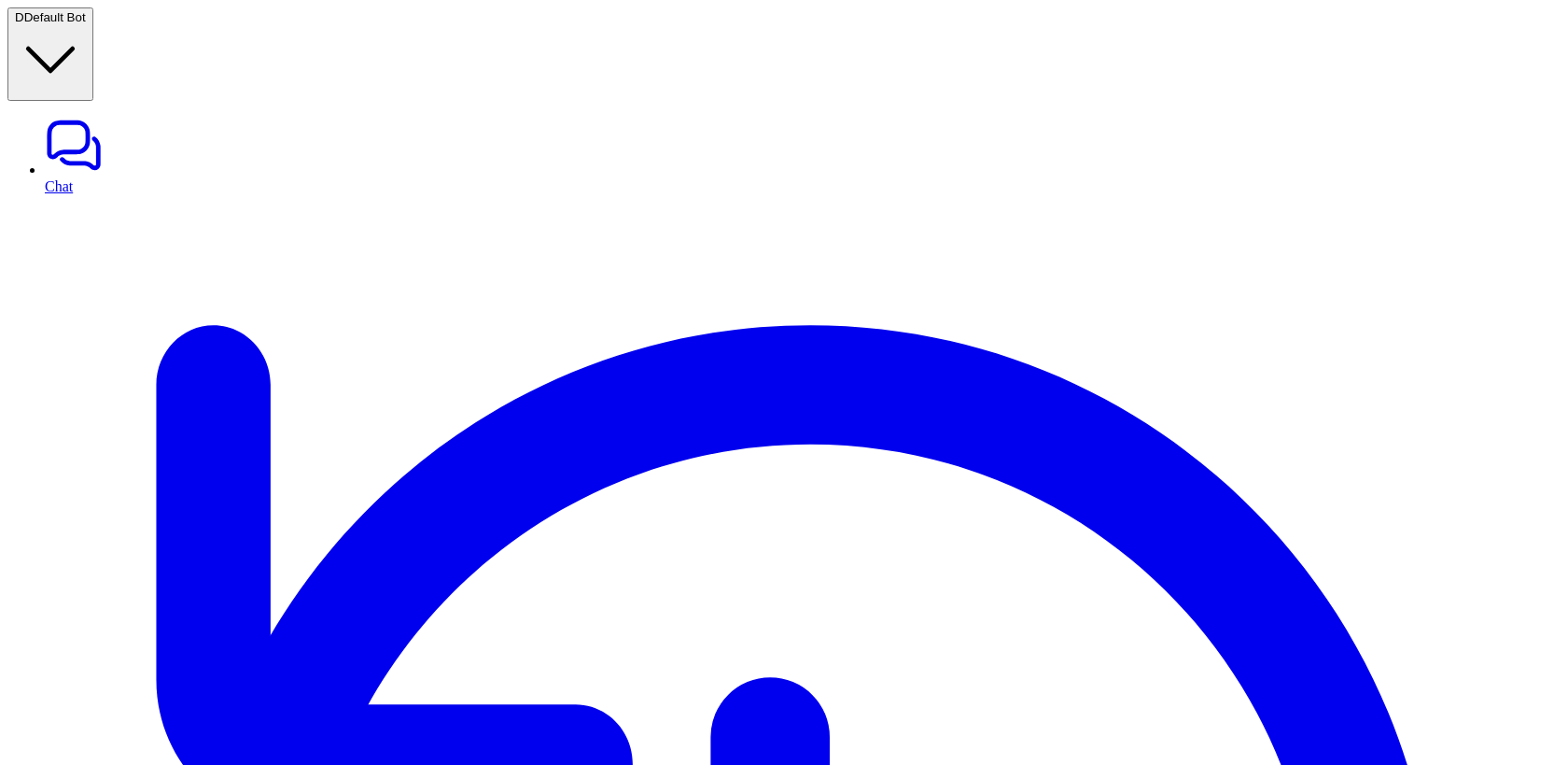
scroll to position [3236, 0]
drag, startPoint x: 975, startPoint y: 213, endPoint x: 939, endPoint y: 213, distance: 36.0
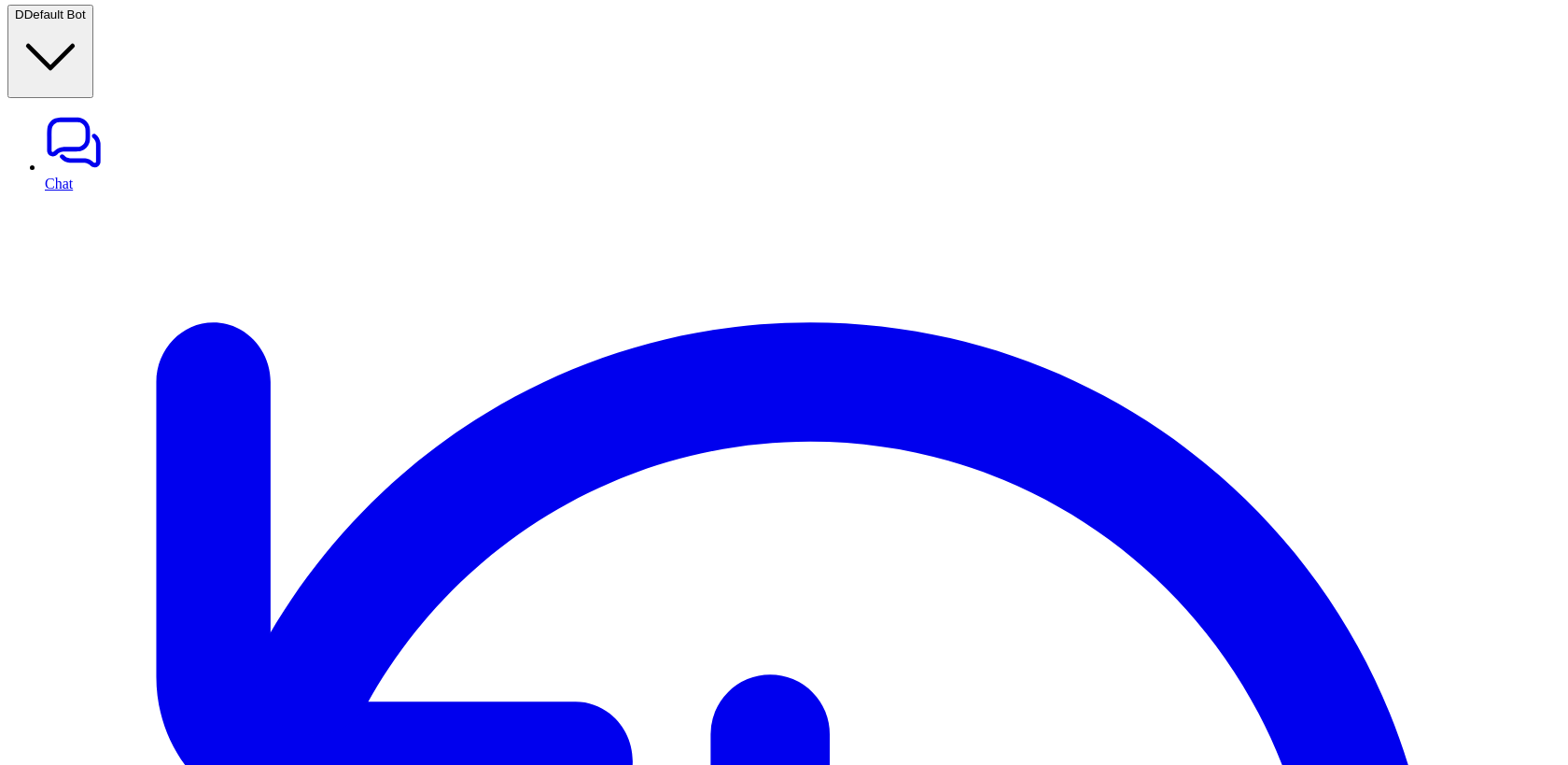
scroll to position [0, 0]
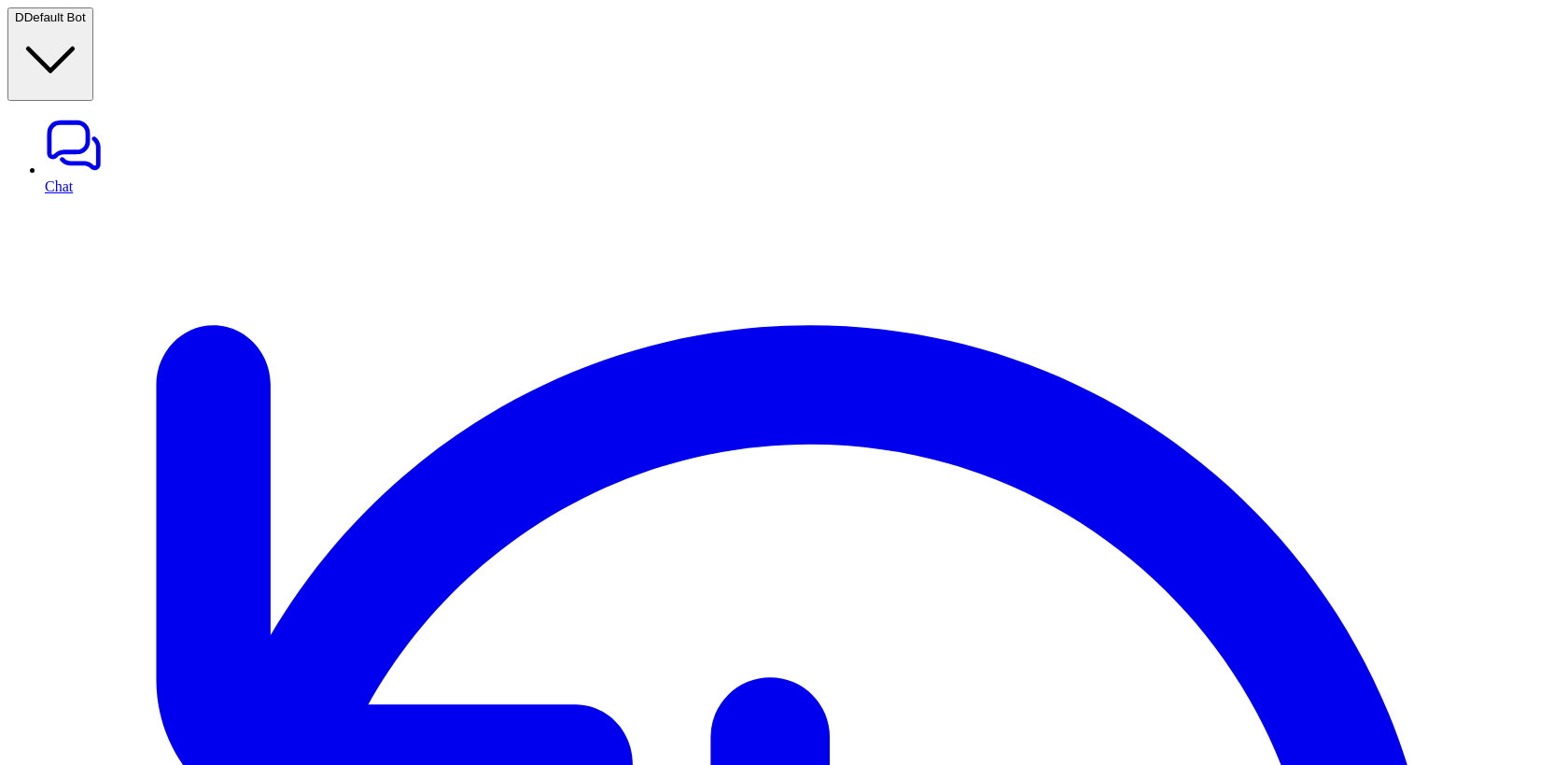
scroll to position [3236, 133]
drag, startPoint x: 1008, startPoint y: 109, endPoint x: 1039, endPoint y: 124, distance: 34.4
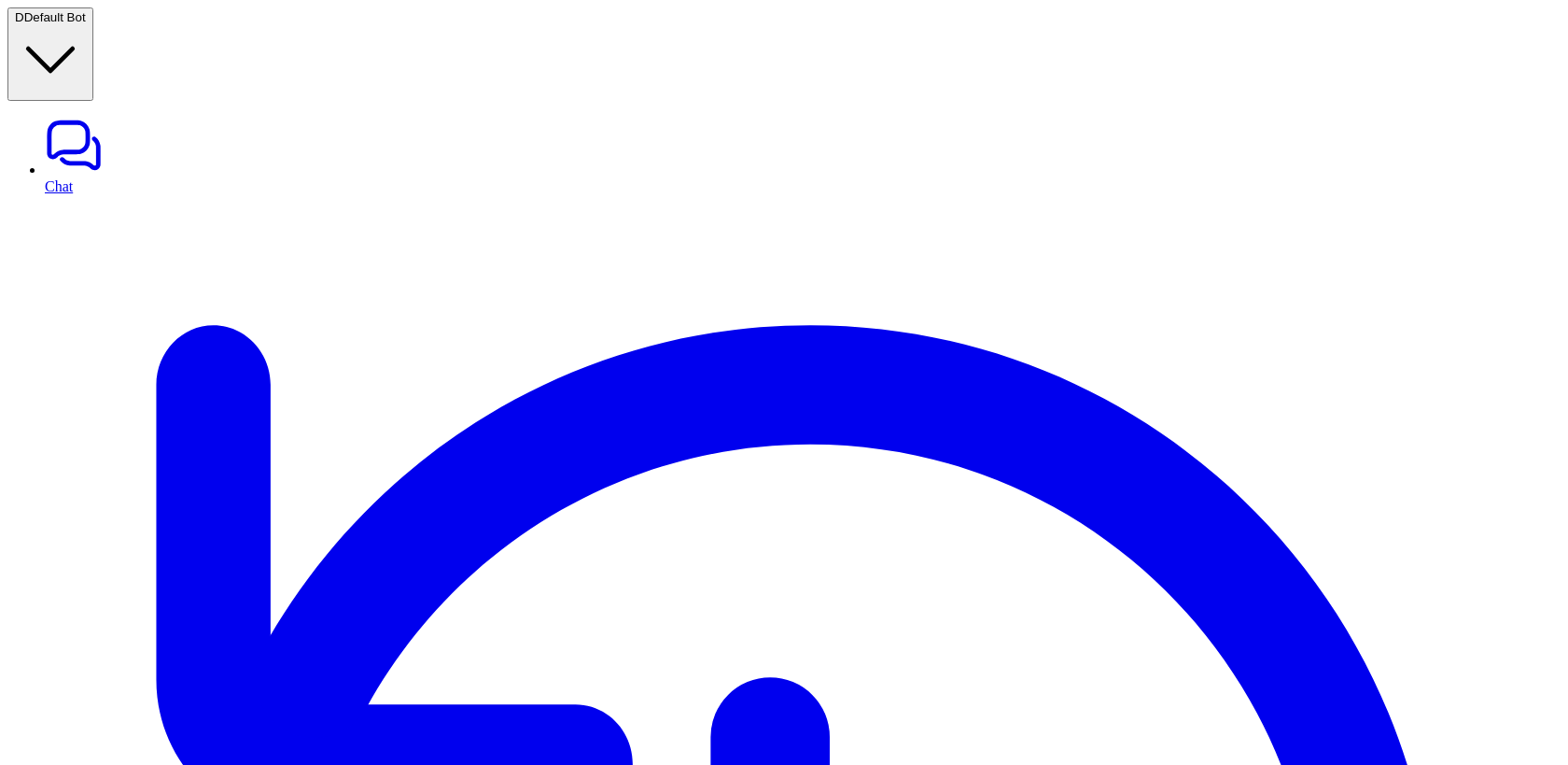
scroll to position [3072, 210]
drag, startPoint x: 601, startPoint y: 111, endPoint x: 703, endPoint y: 111, distance: 102.0
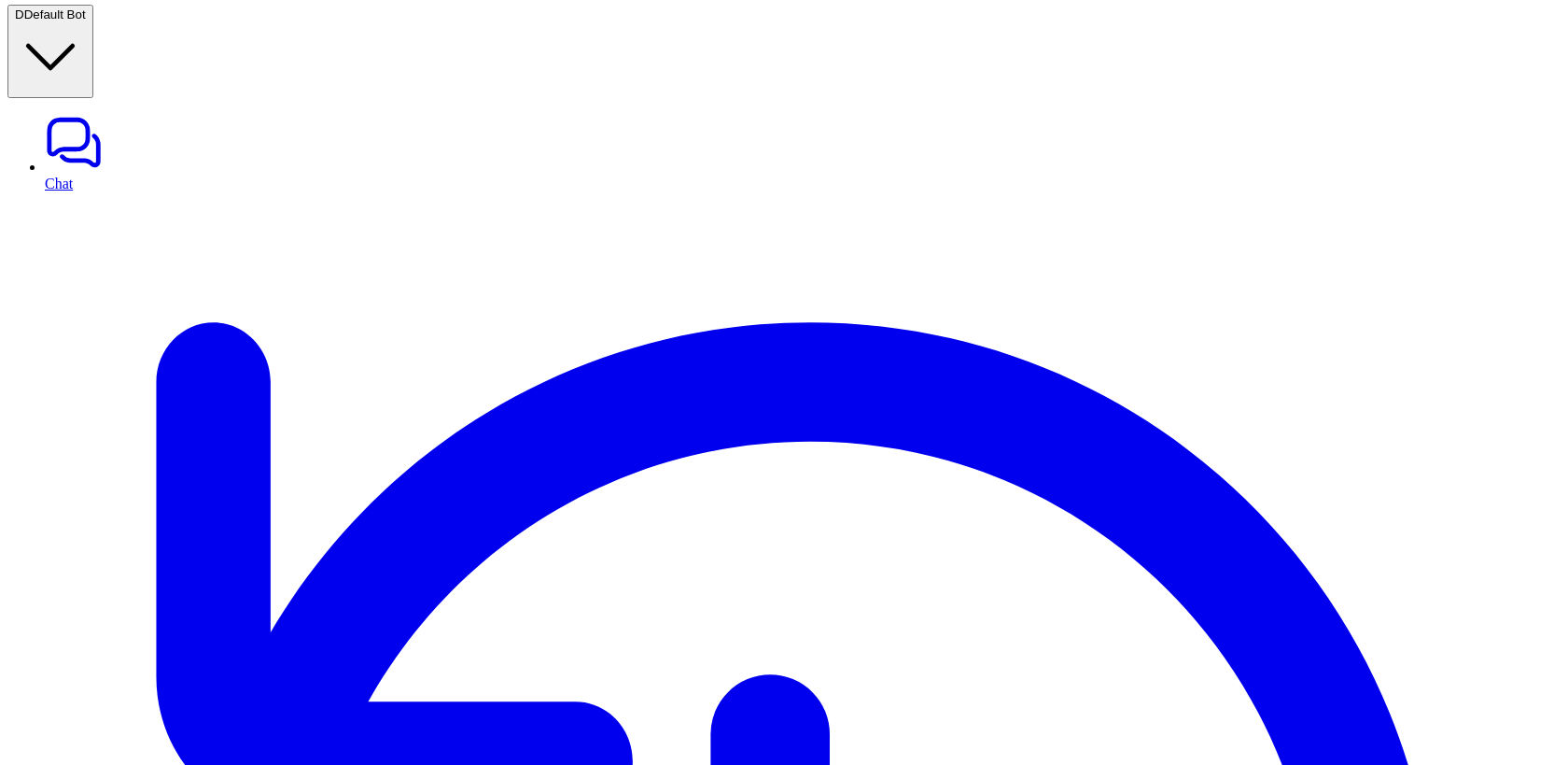
scroll to position [3209, 0]
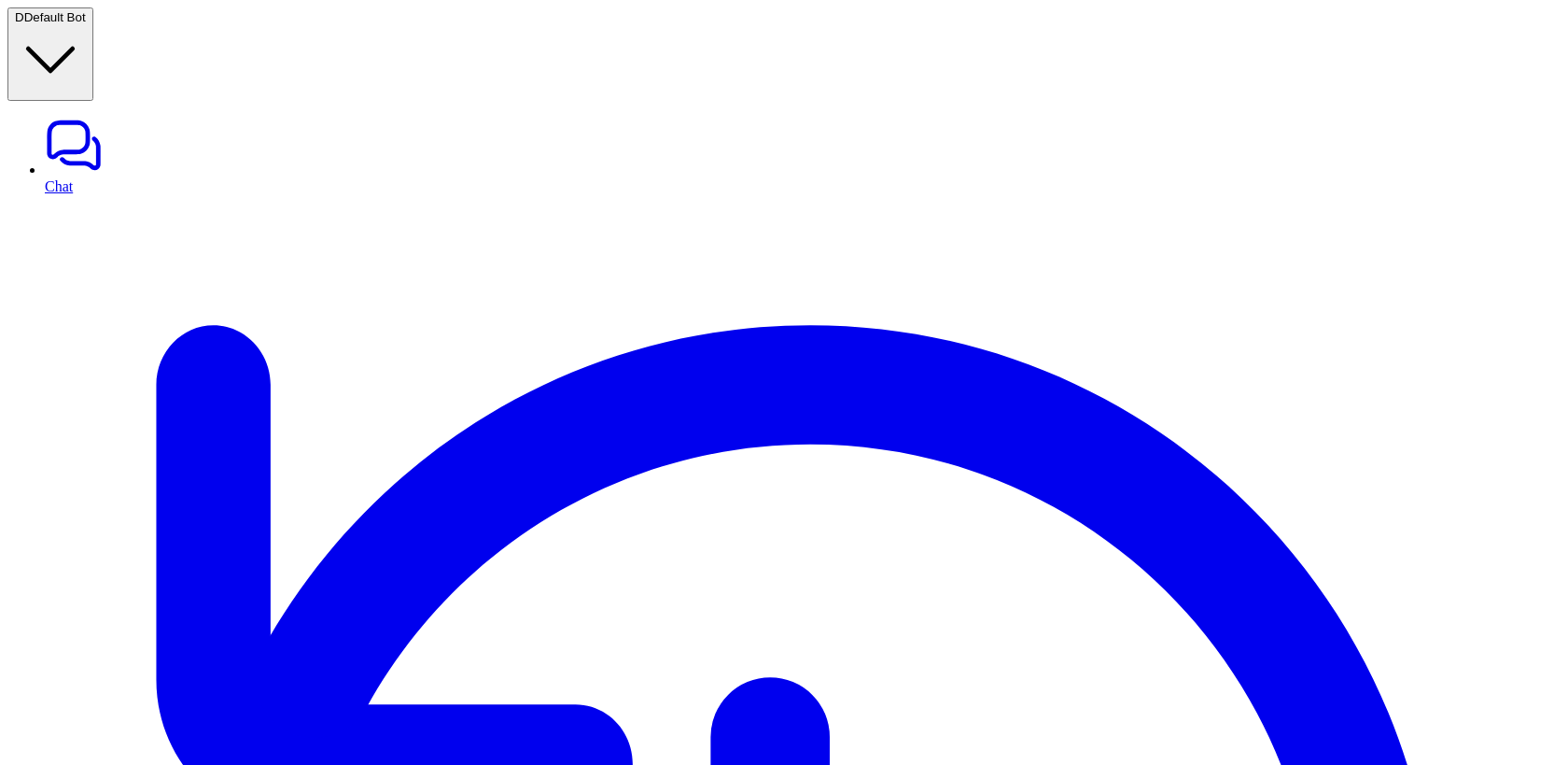
scroll to position [3063, 0]
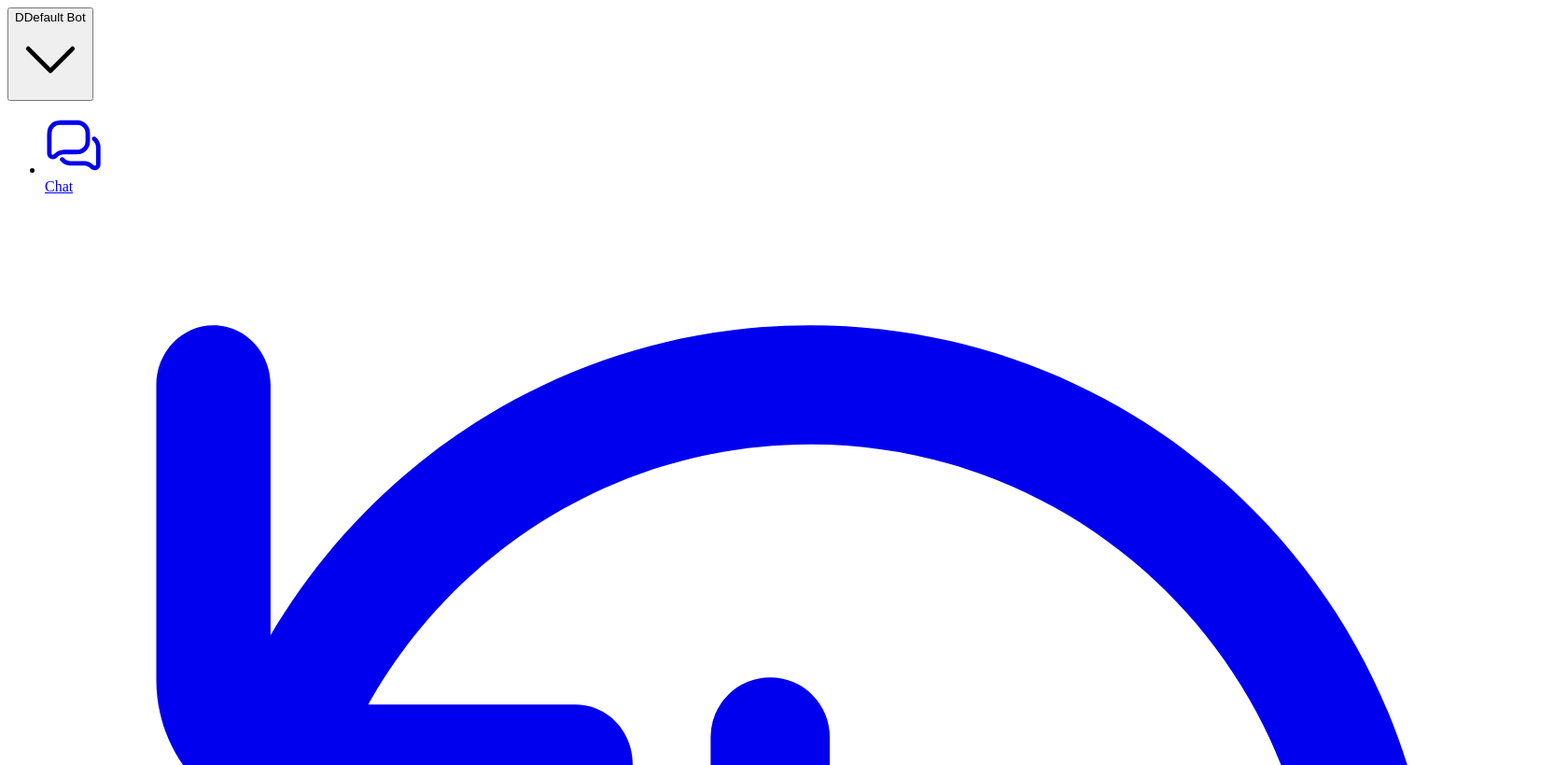
scroll to position [3039, 0]
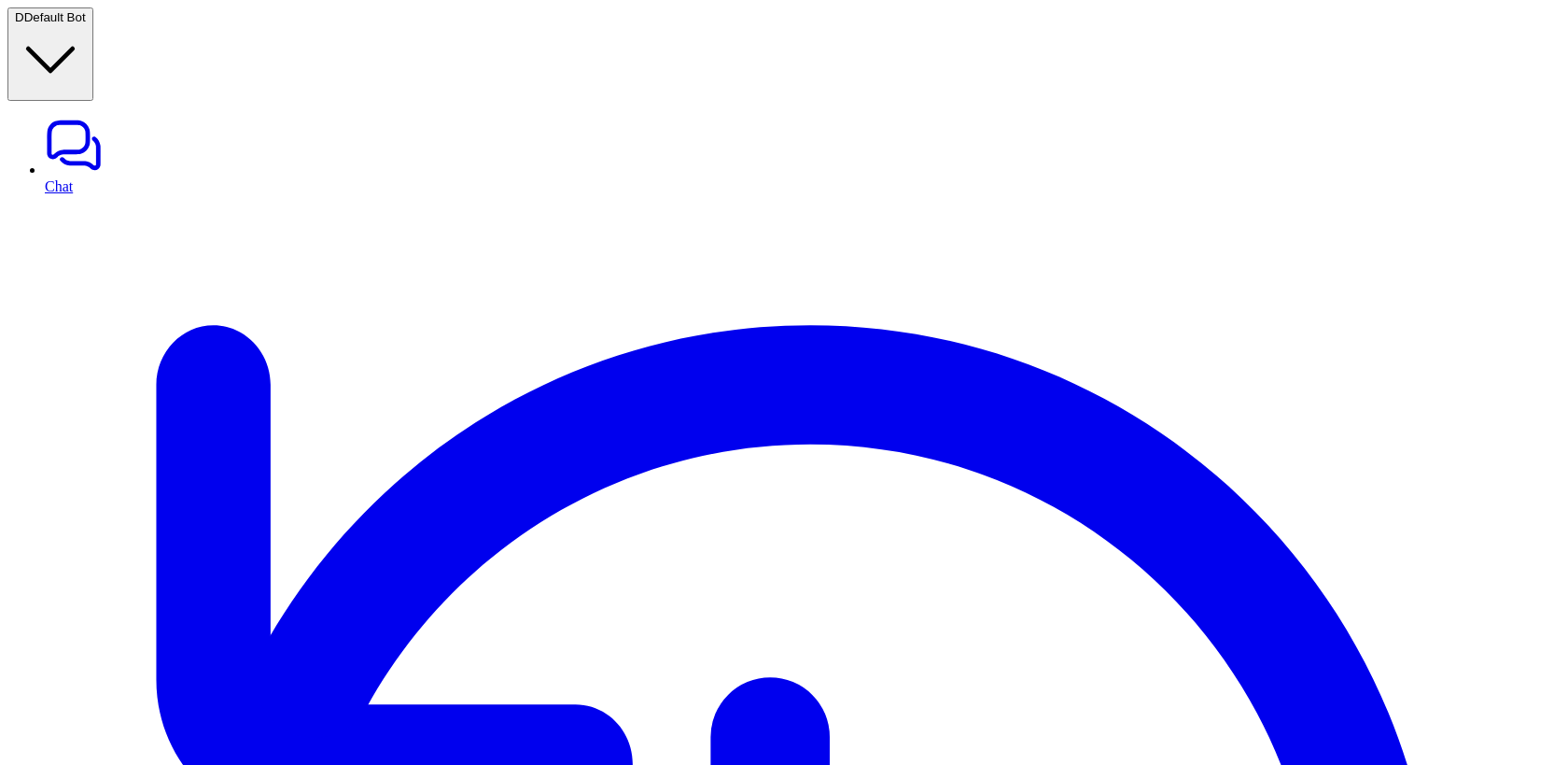
drag, startPoint x: 601, startPoint y: 101, endPoint x: 650, endPoint y: 106, distance: 49.3
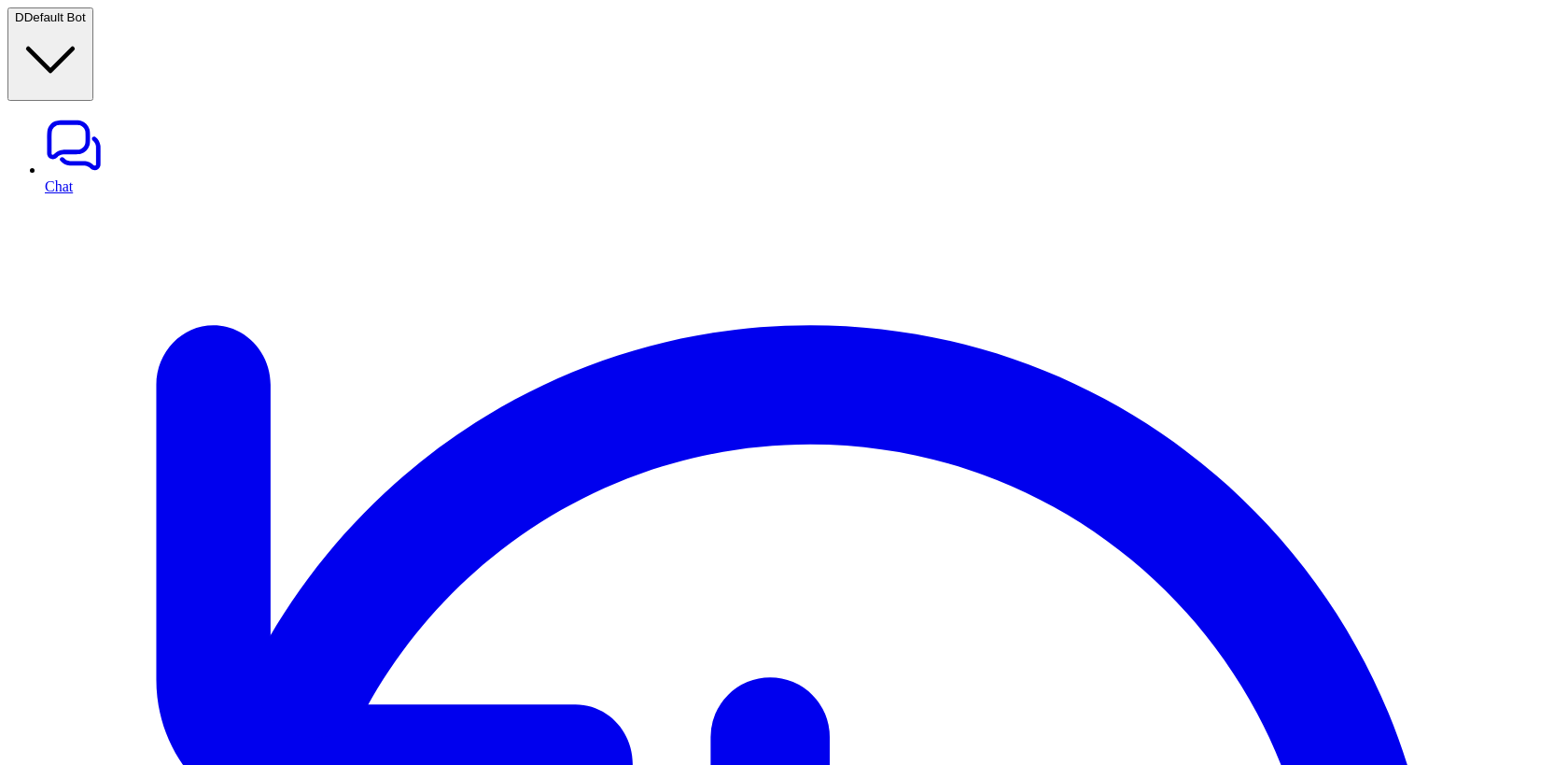
drag, startPoint x: 631, startPoint y: 116, endPoint x: 784, endPoint y: 118, distance: 153.0
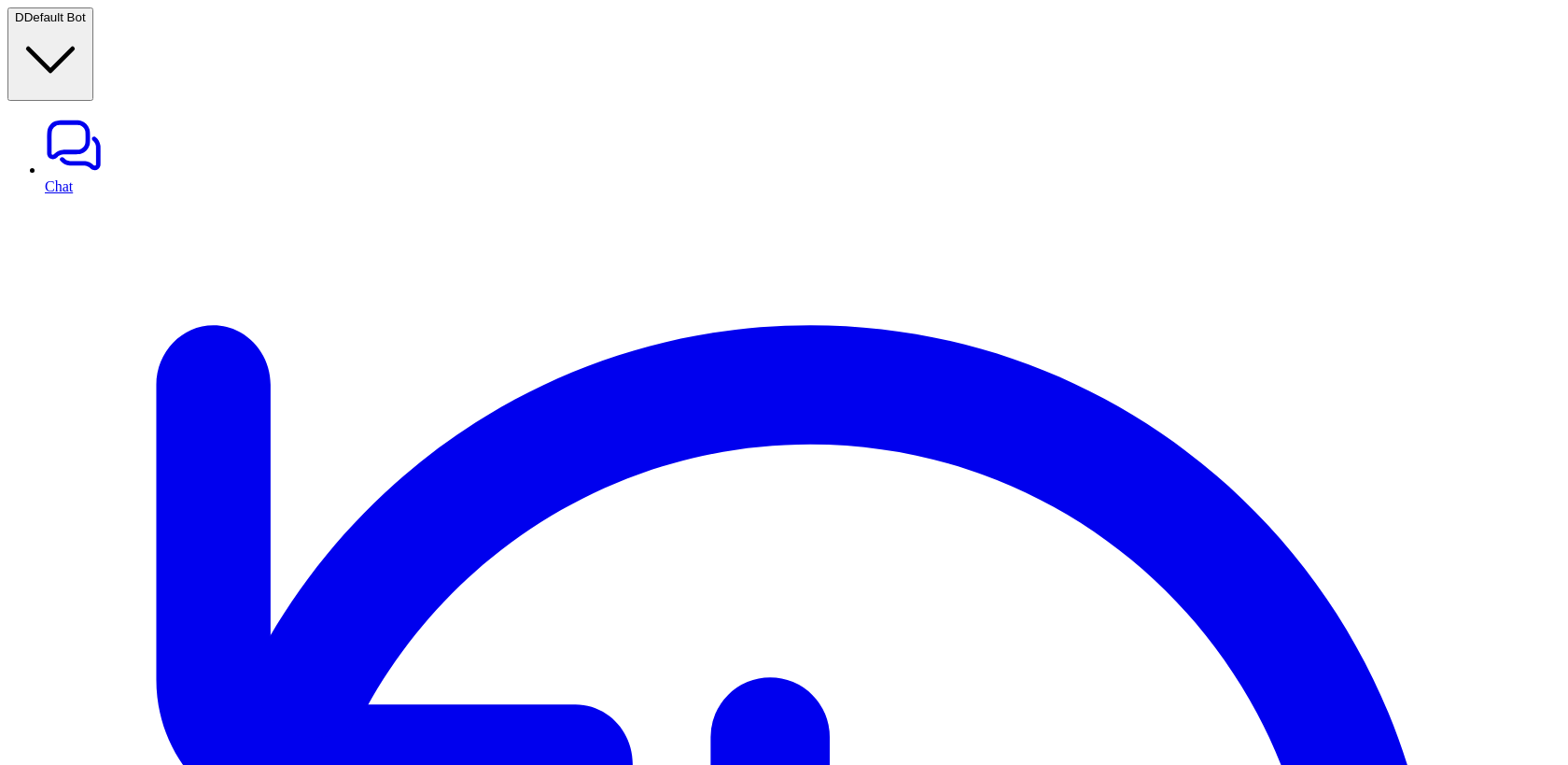
scroll to position [2599, 0]
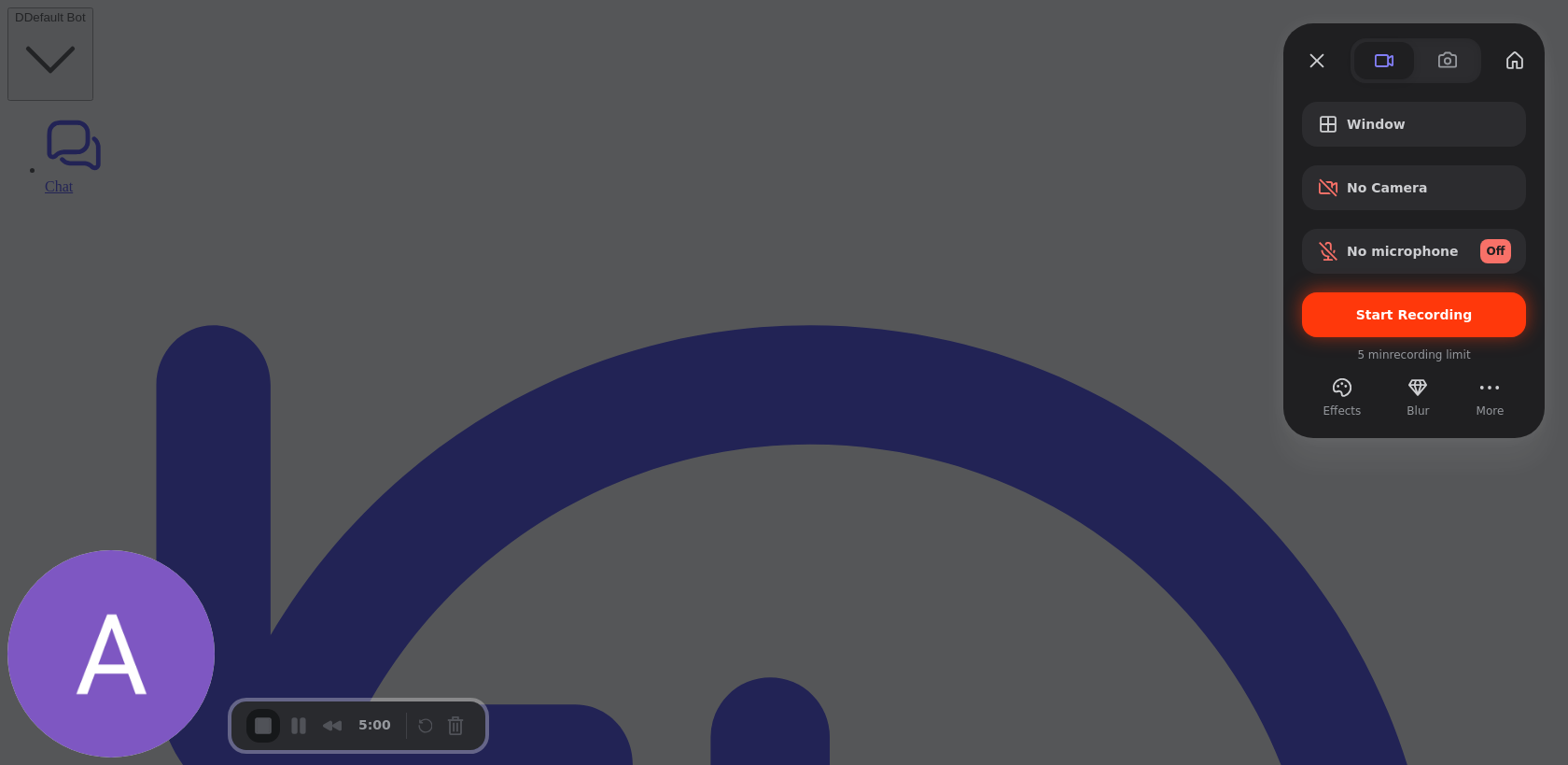
click at [1366, 311] on span "Start Recording" at bounding box center [1415, 315] width 116 height 15
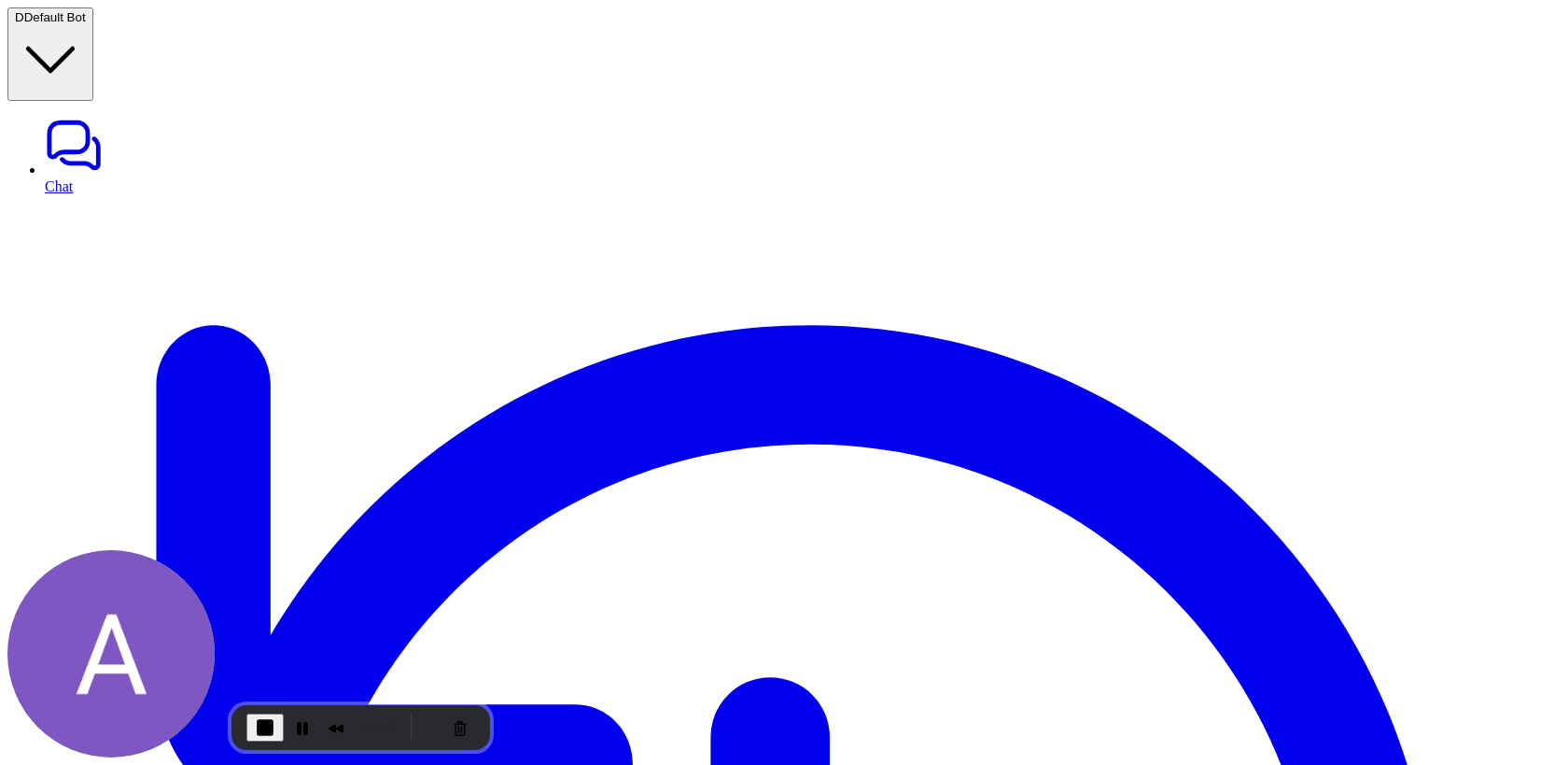
click at [258, 725] on span "End Recording" at bounding box center [263, 726] width 23 height 23
